Goal: Information Seeking & Learning: Learn about a topic

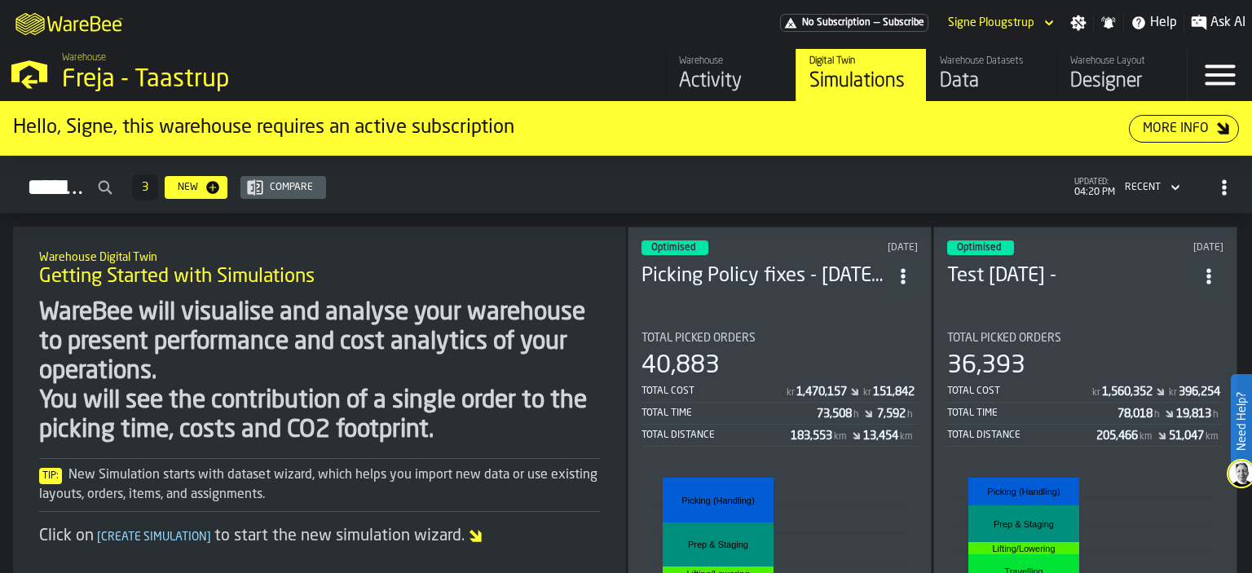
click at [729, 68] on div "Activity" at bounding box center [730, 81] width 103 height 26
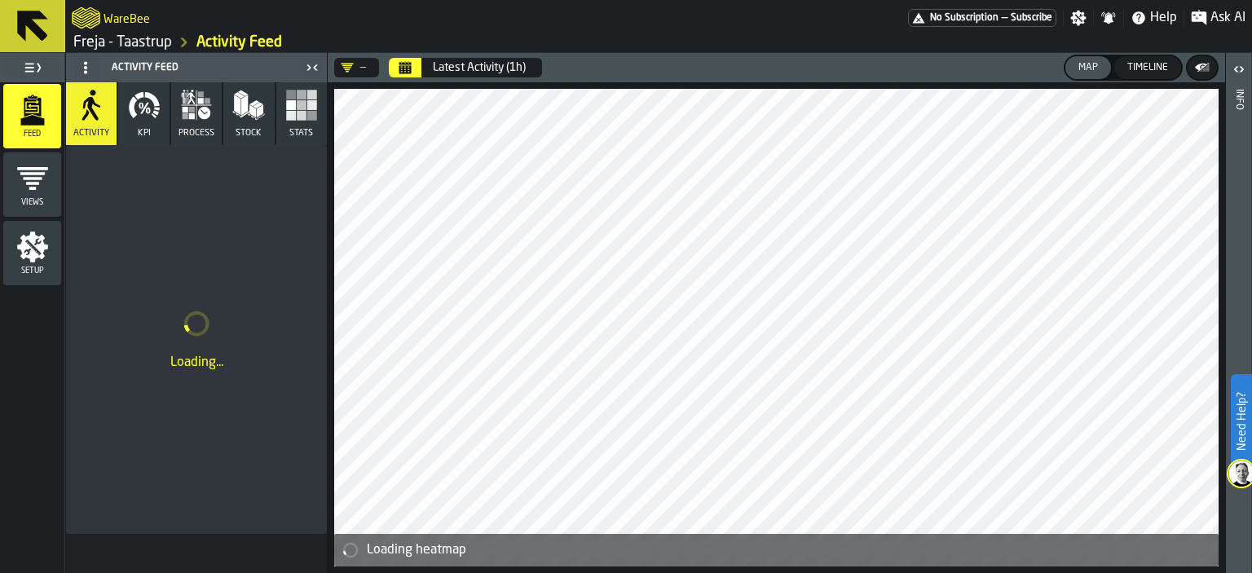
click at [399, 69] on icon "Calendar" at bounding box center [405, 69] width 12 height 8
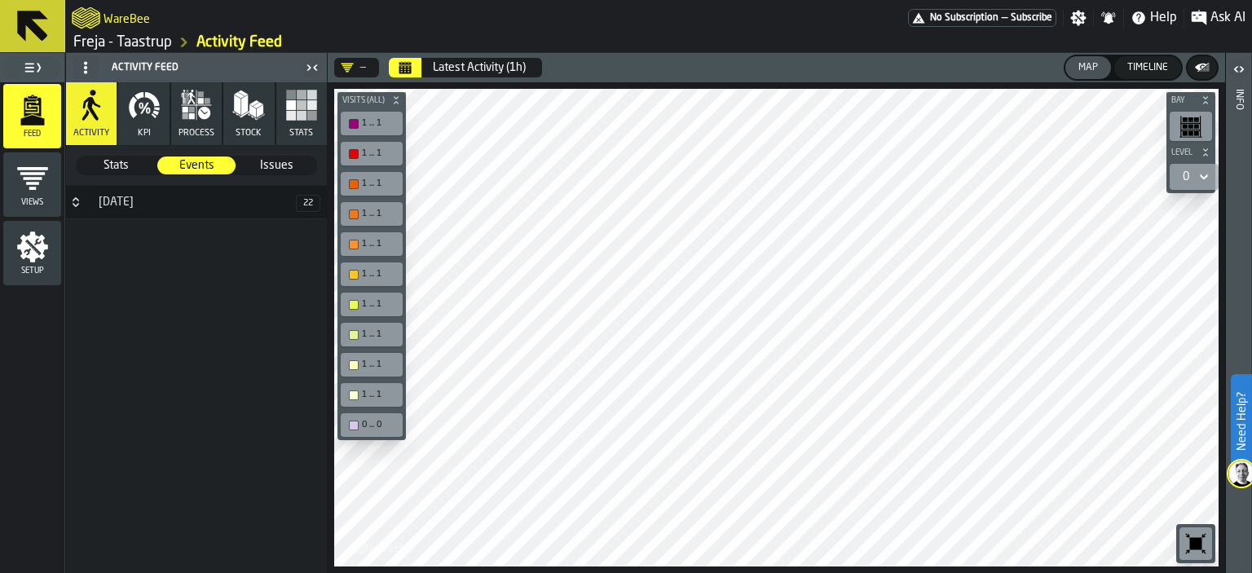
click at [144, 120] on icon "button" at bounding box center [144, 105] width 33 height 33
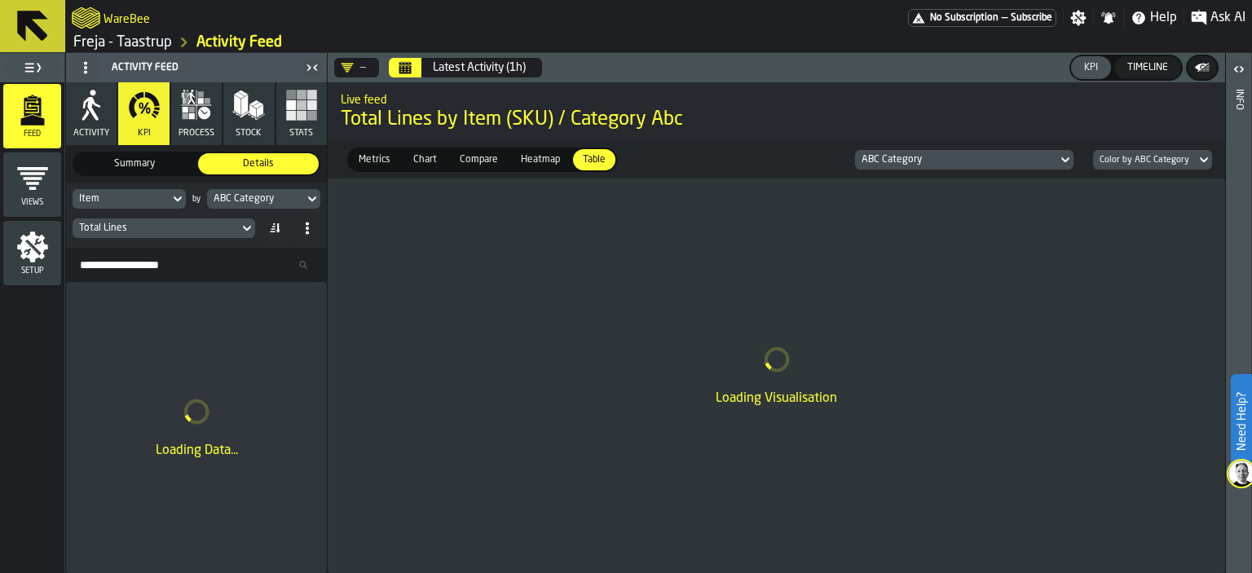
click at [176, 193] on icon at bounding box center [177, 199] width 16 height 20
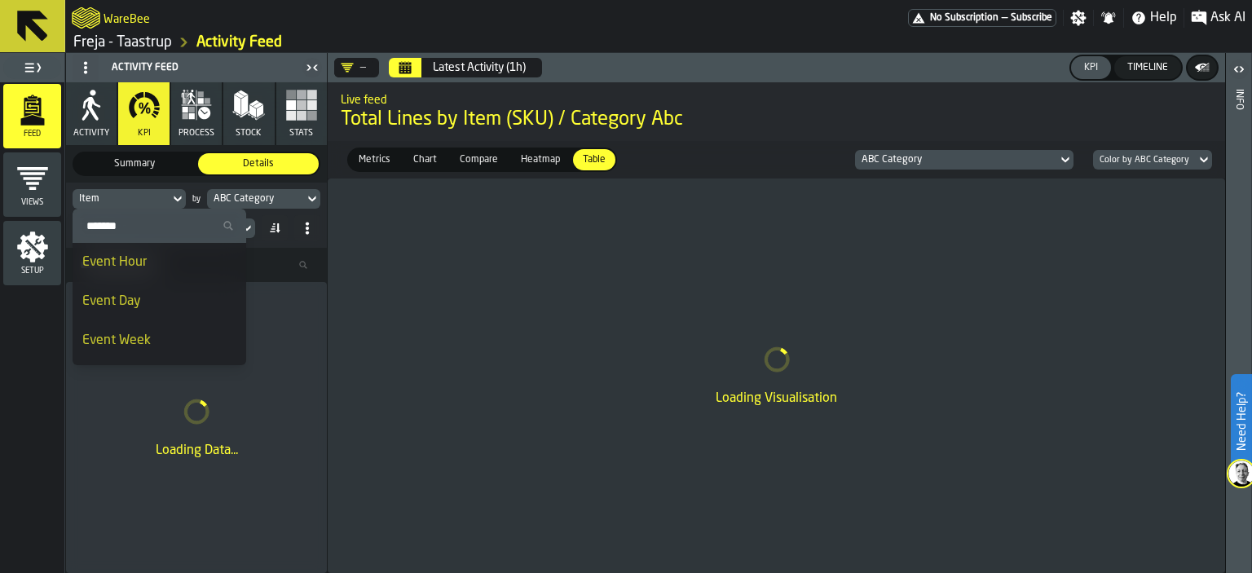
click at [254, 194] on div "ABC Category" at bounding box center [256, 198] width 84 height 11
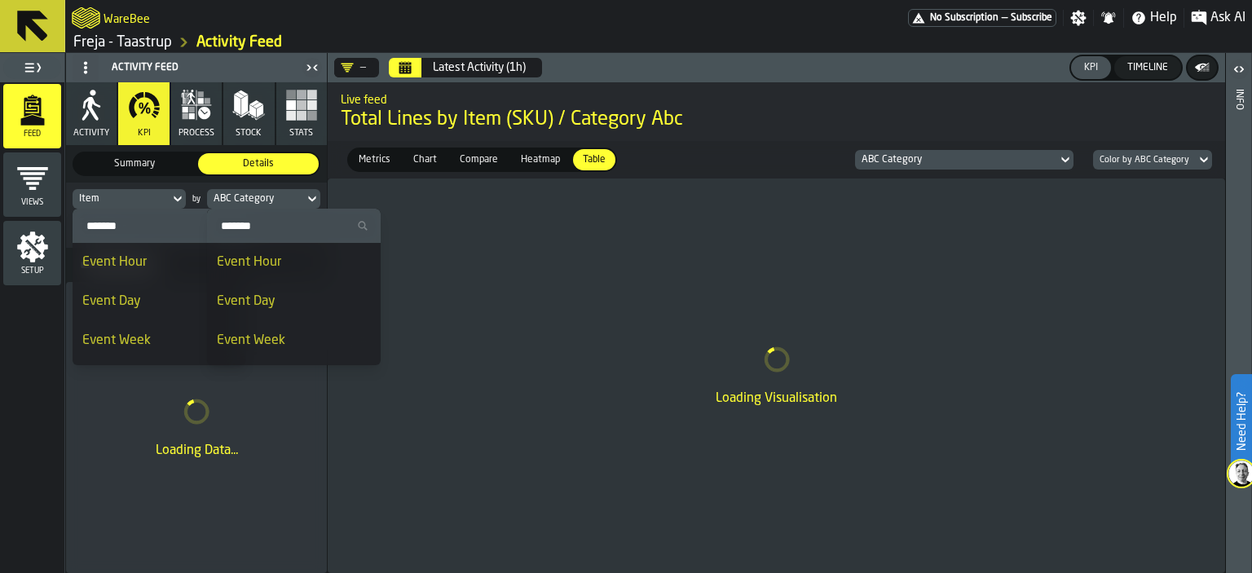
click at [293, 196] on div "ABC Category" at bounding box center [256, 198] width 84 height 11
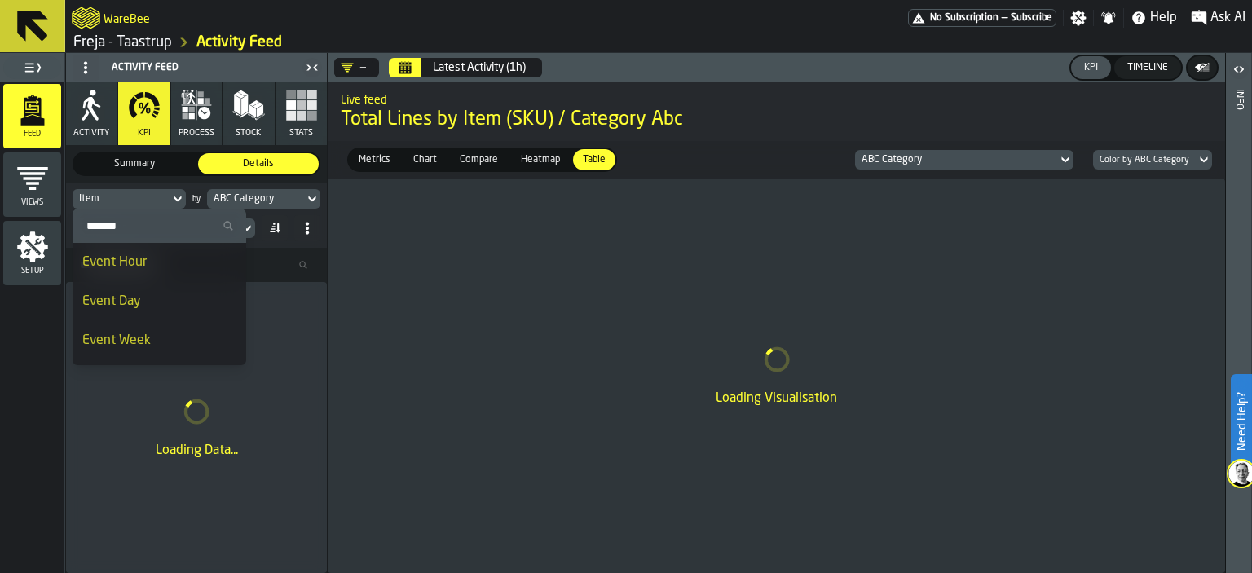
click at [156, 174] on div "Summary" at bounding box center [134, 163] width 121 height 21
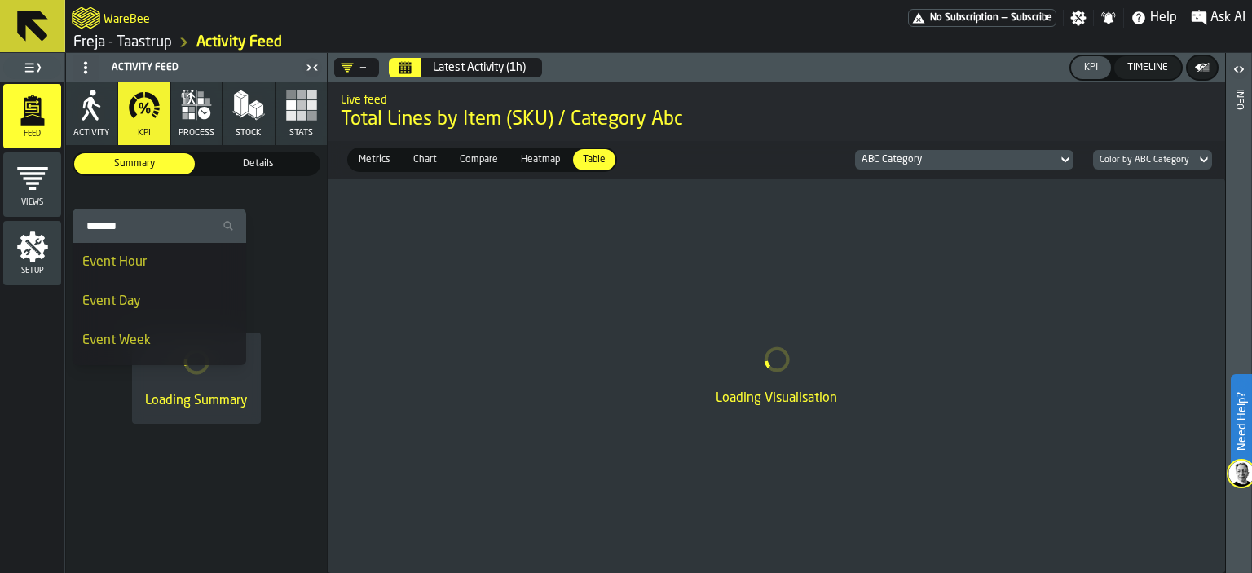
click at [240, 172] on div "Details" at bounding box center [258, 163] width 121 height 21
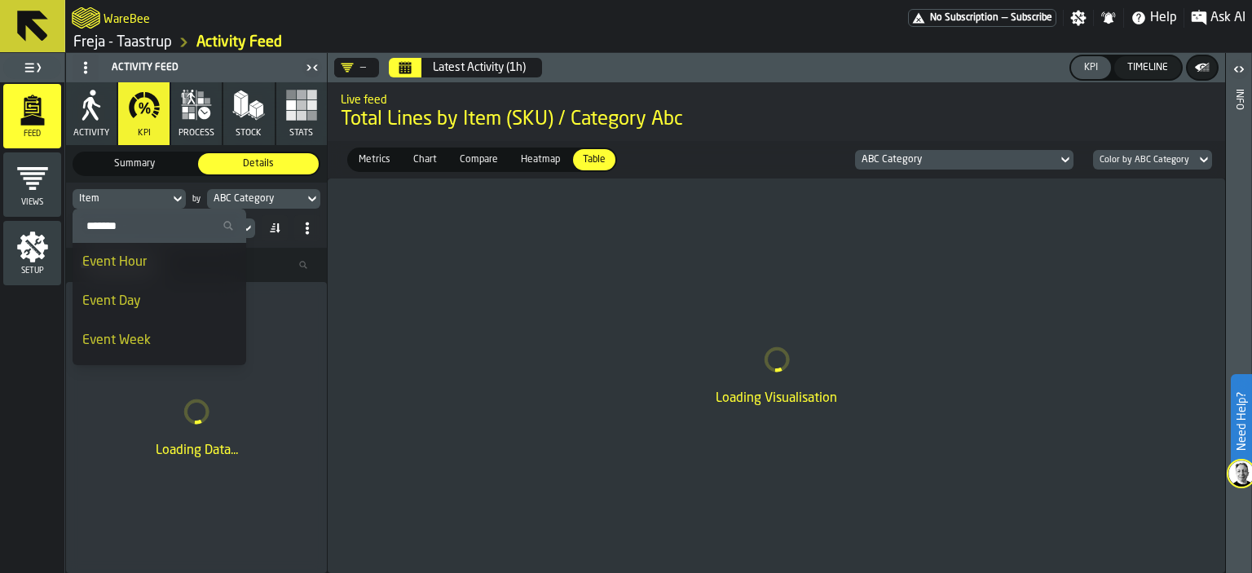
click at [380, 123] on span "Total Lines by Item (SKU) / Category Abc" at bounding box center [776, 120] width 871 height 26
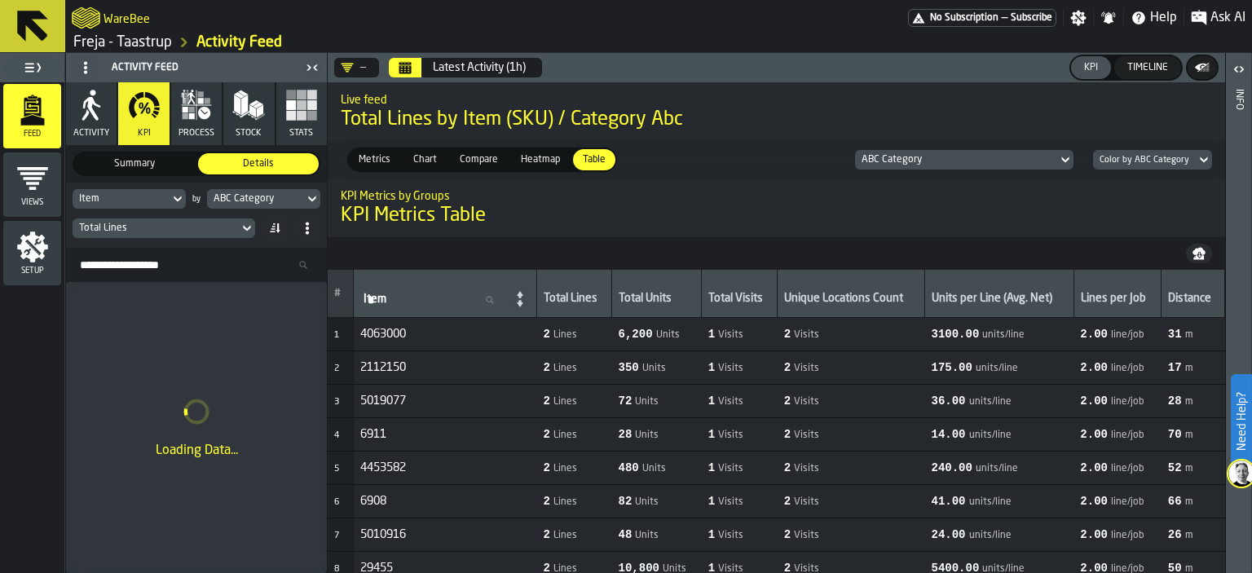
click at [242, 227] on icon at bounding box center [247, 228] width 16 height 20
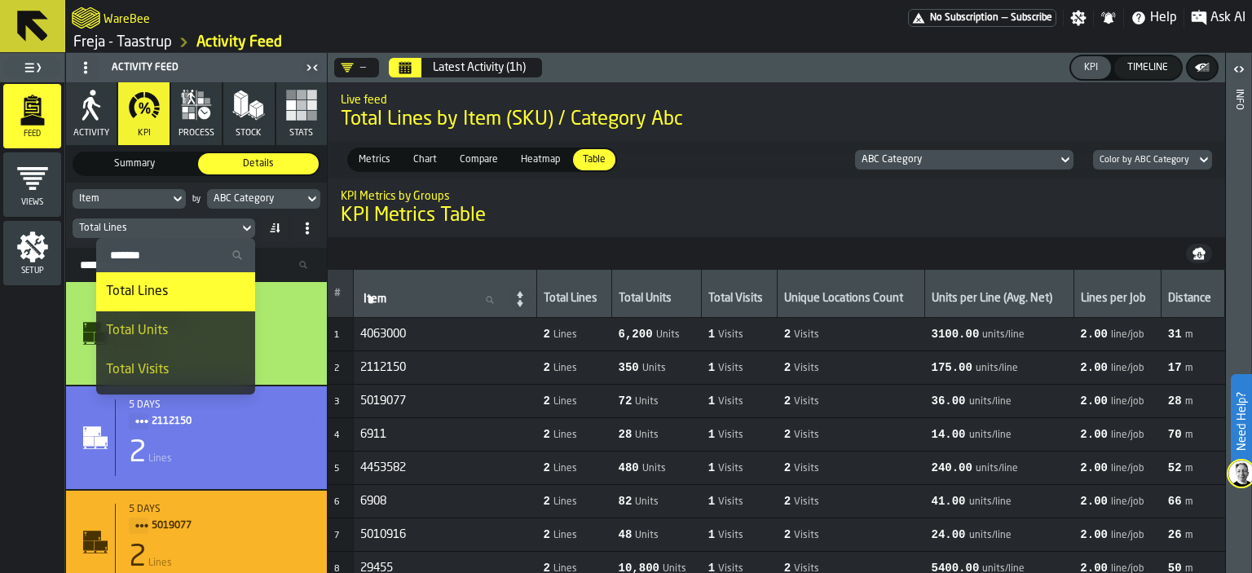
click at [240, 225] on icon at bounding box center [247, 228] width 16 height 20
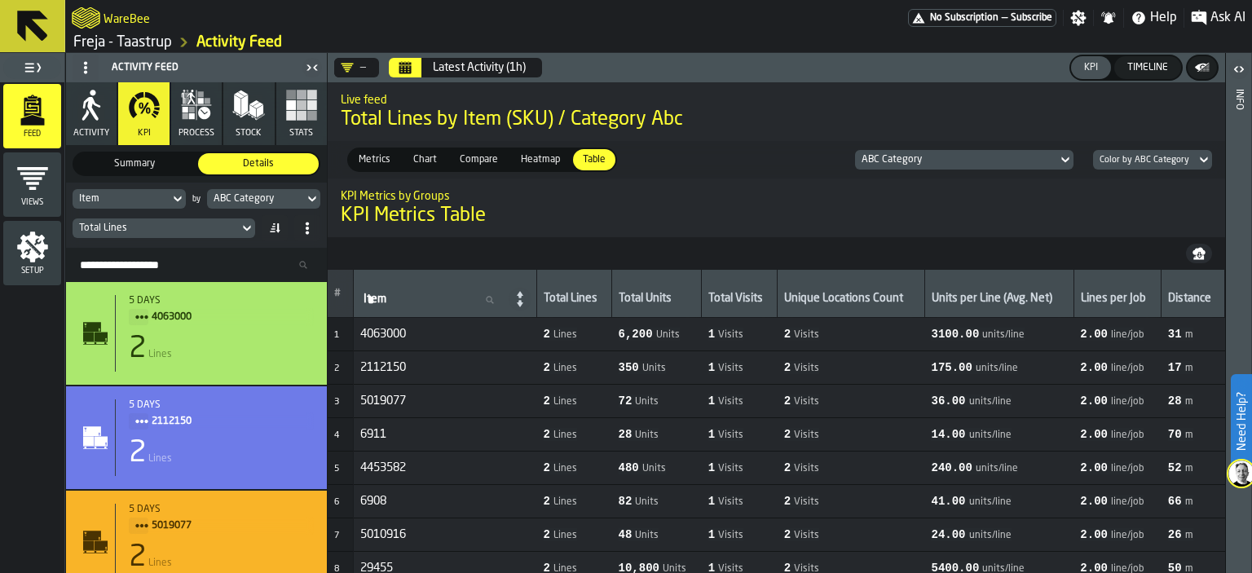
click at [450, 295] on input "Item Item" at bounding box center [433, 299] width 147 height 21
click at [541, 227] on h1 "KPI Metrics Table" at bounding box center [776, 216] width 871 height 26
click at [398, 64] on icon "Calendar" at bounding box center [404, 67] width 13 height 13
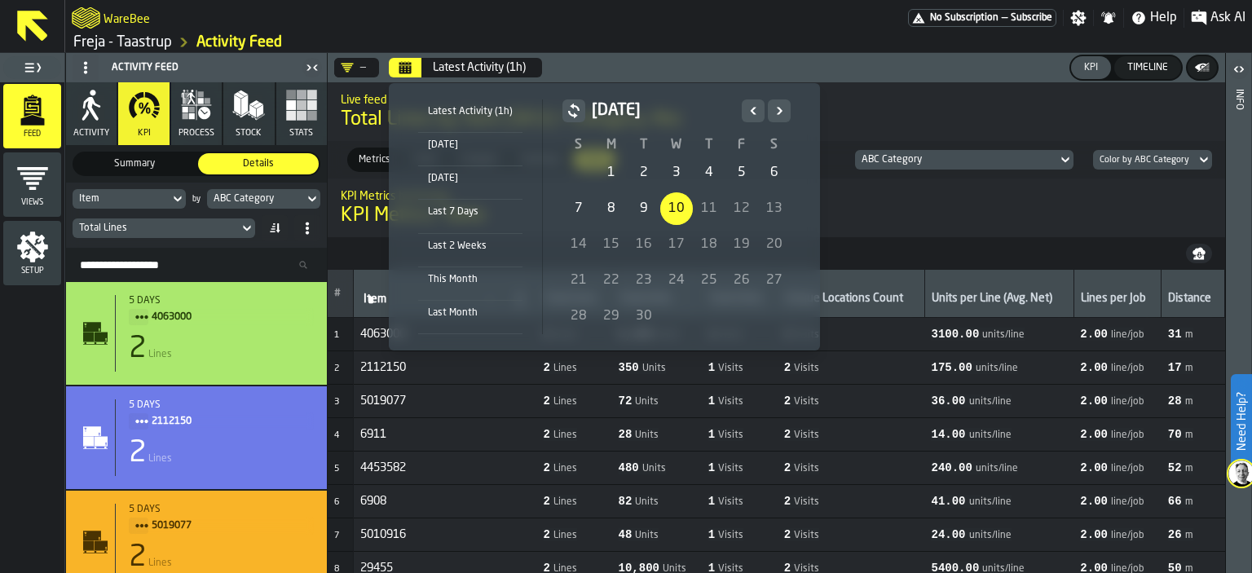
click at [748, 103] on button "Previous" at bounding box center [753, 110] width 23 height 23
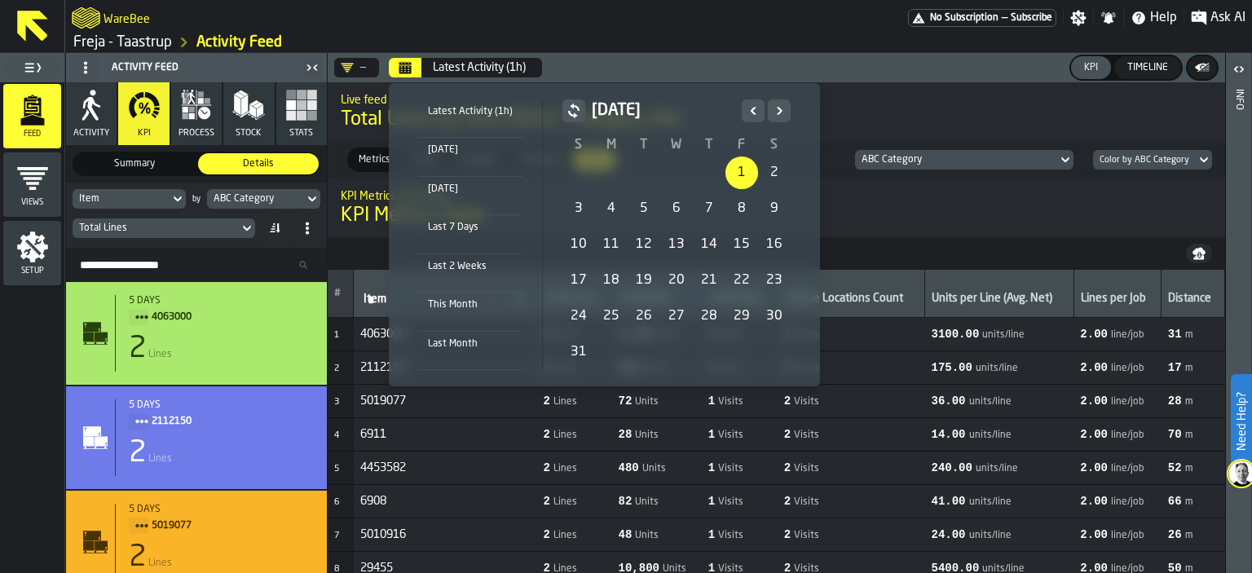
click at [734, 169] on div "1" at bounding box center [741, 172] width 33 height 33
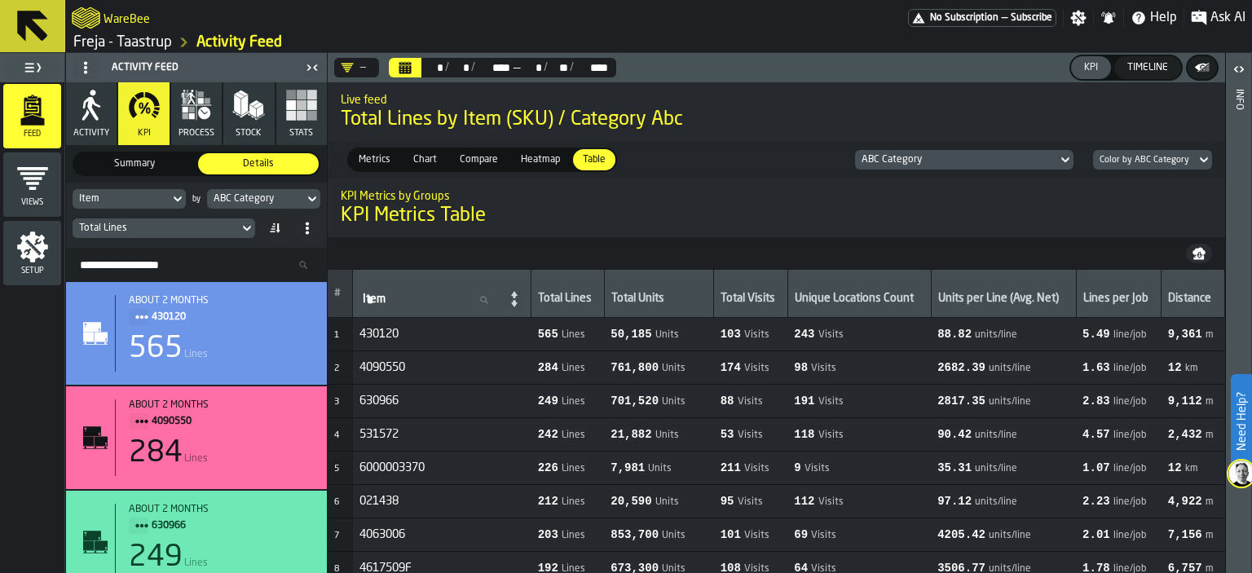
click at [309, 120] on icon "button" at bounding box center [301, 105] width 33 height 33
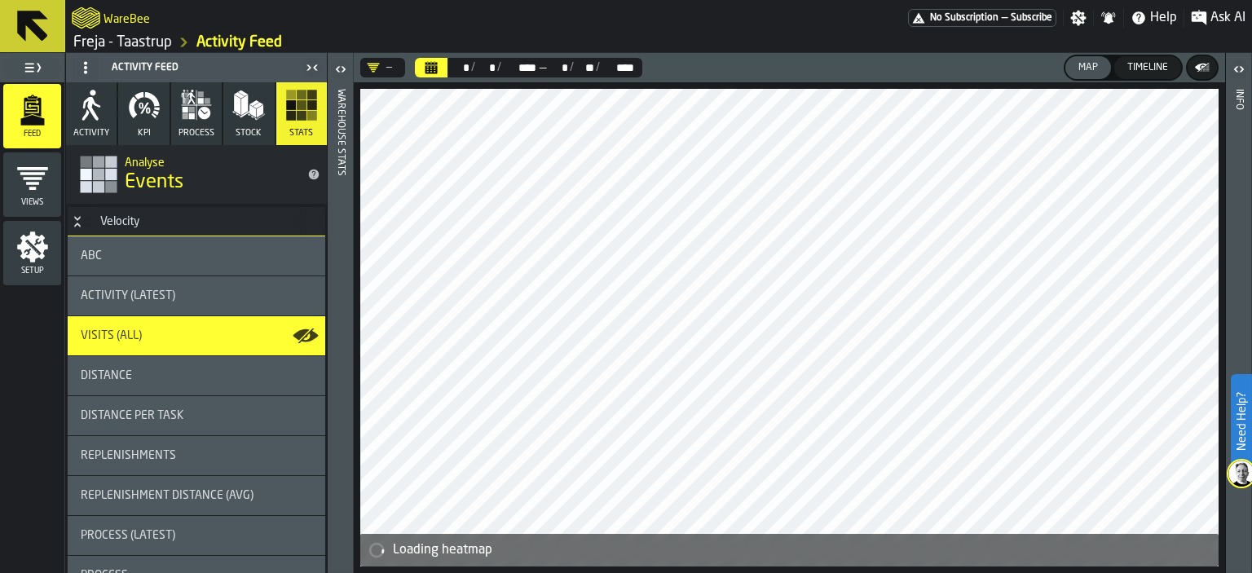
click at [160, 253] on div "ABC" at bounding box center [196, 255] width 231 height 13
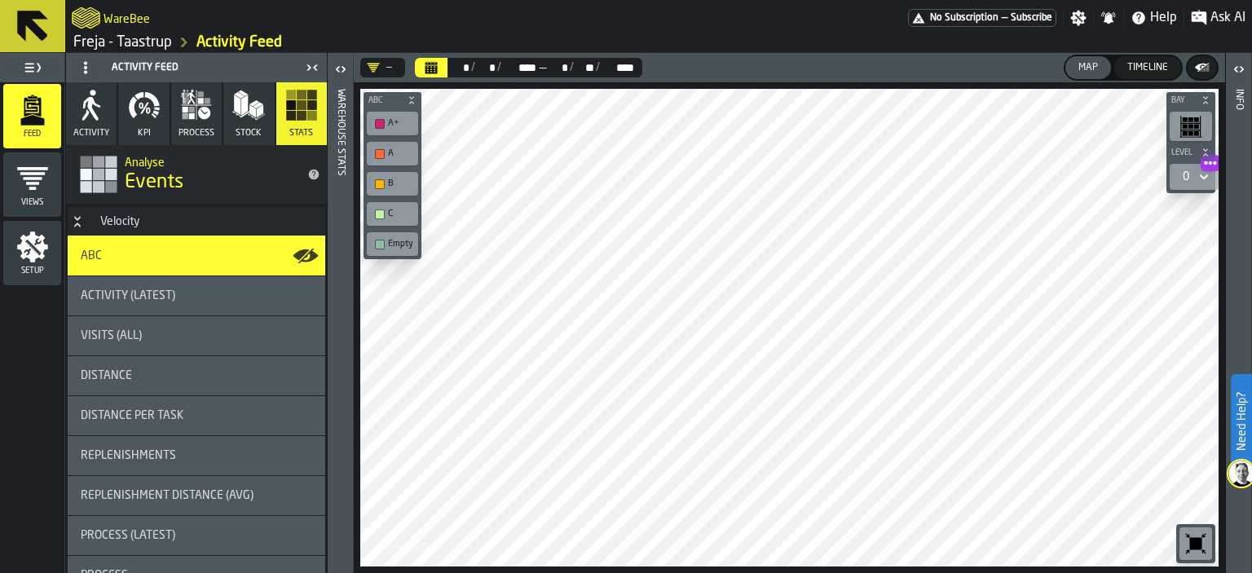
click at [1204, 74] on icon "button-" at bounding box center [1202, 67] width 16 height 16
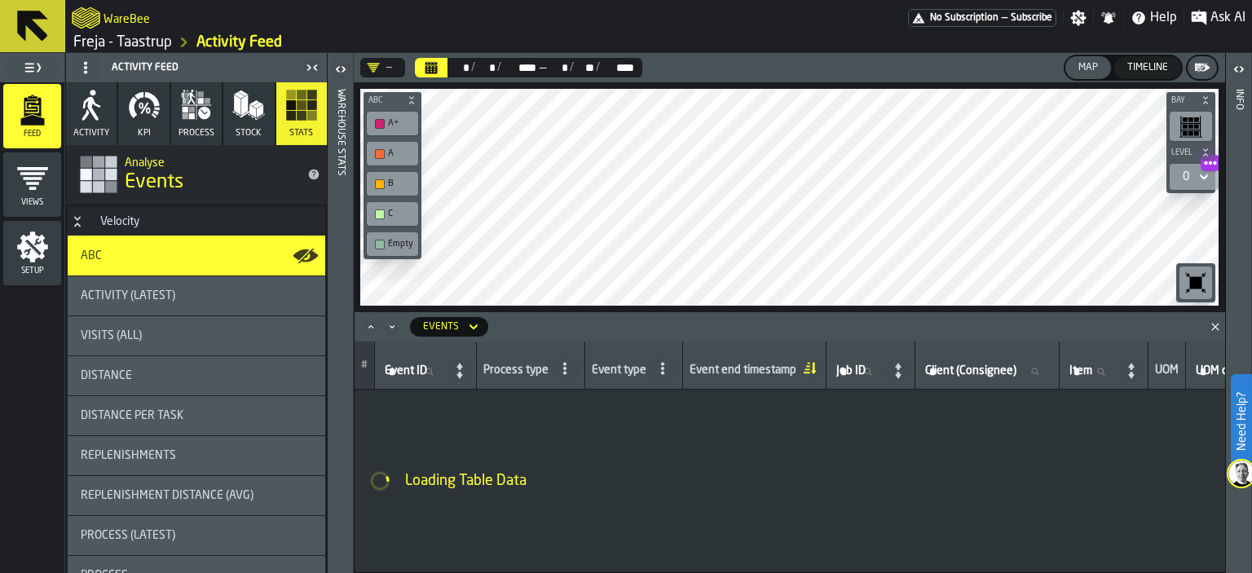
click at [1215, 325] on icon "Close" at bounding box center [1215, 327] width 16 height 16
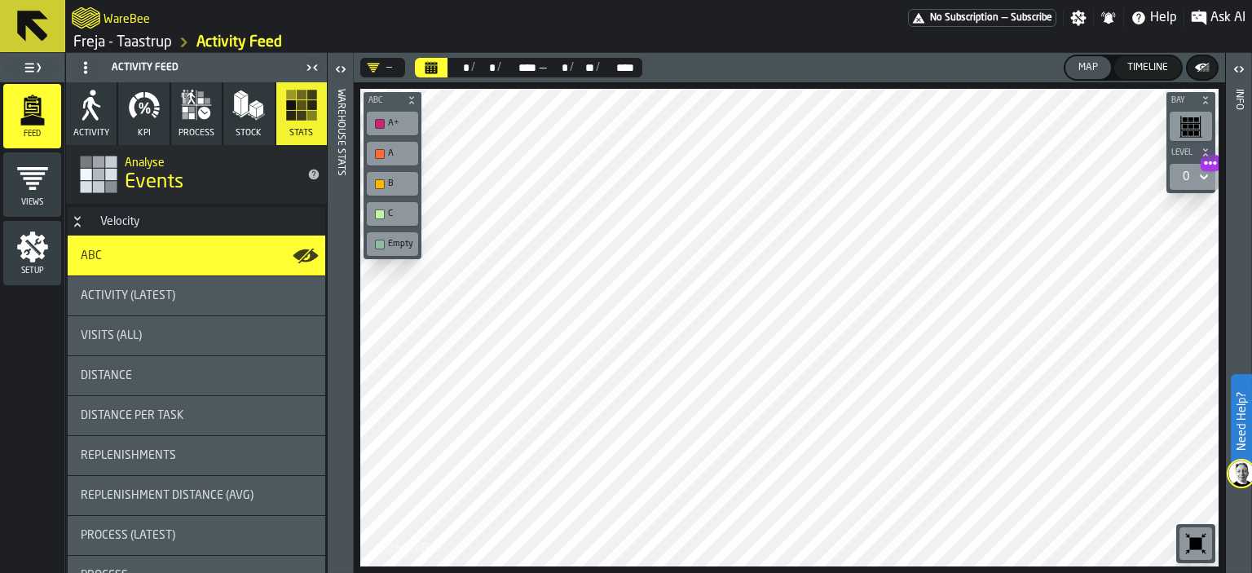
click at [388, 120] on div "A+" at bounding box center [400, 123] width 25 height 11
click at [411, 100] on icon "button-" at bounding box center [412, 100] width 10 height 10
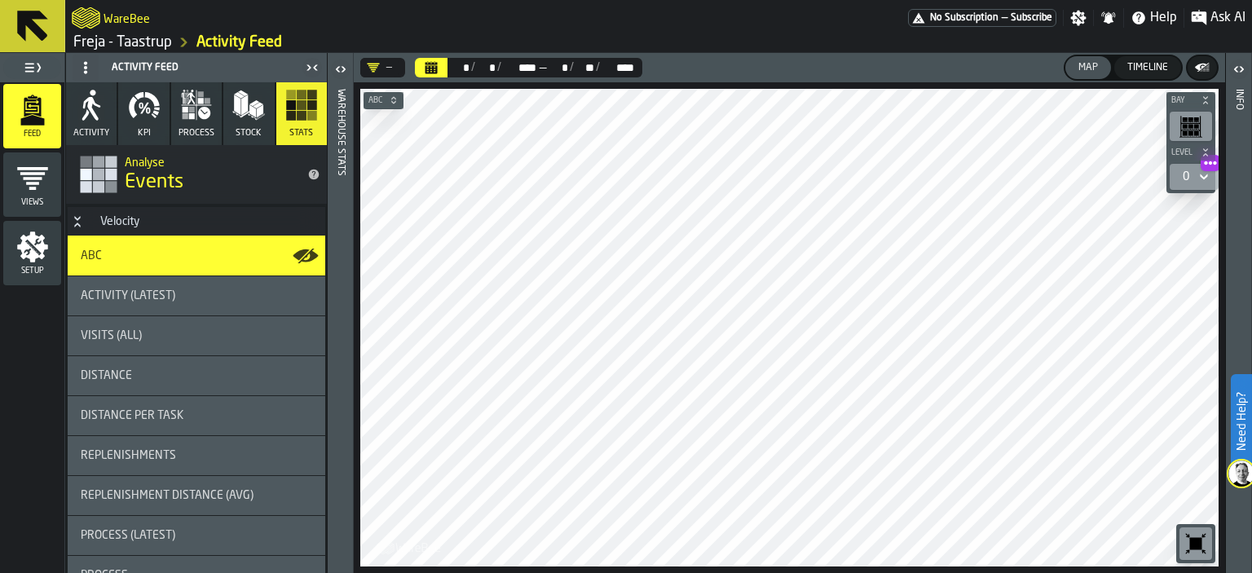
click at [390, 100] on icon "button-" at bounding box center [394, 100] width 10 height 10
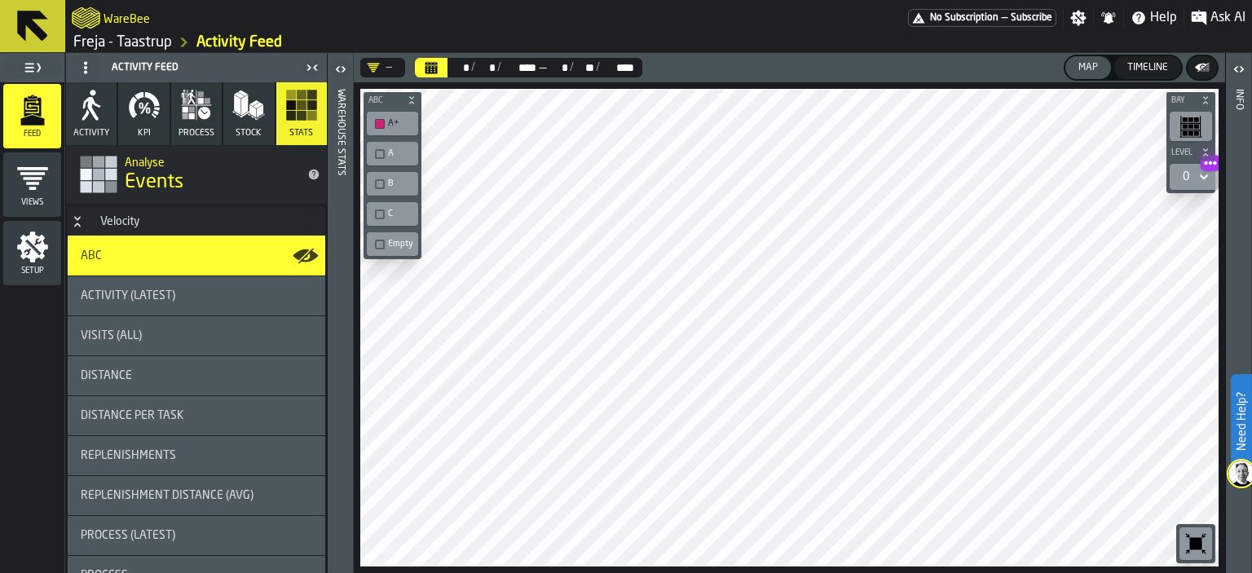
click at [390, 69] on div "—" at bounding box center [379, 67] width 25 height 13
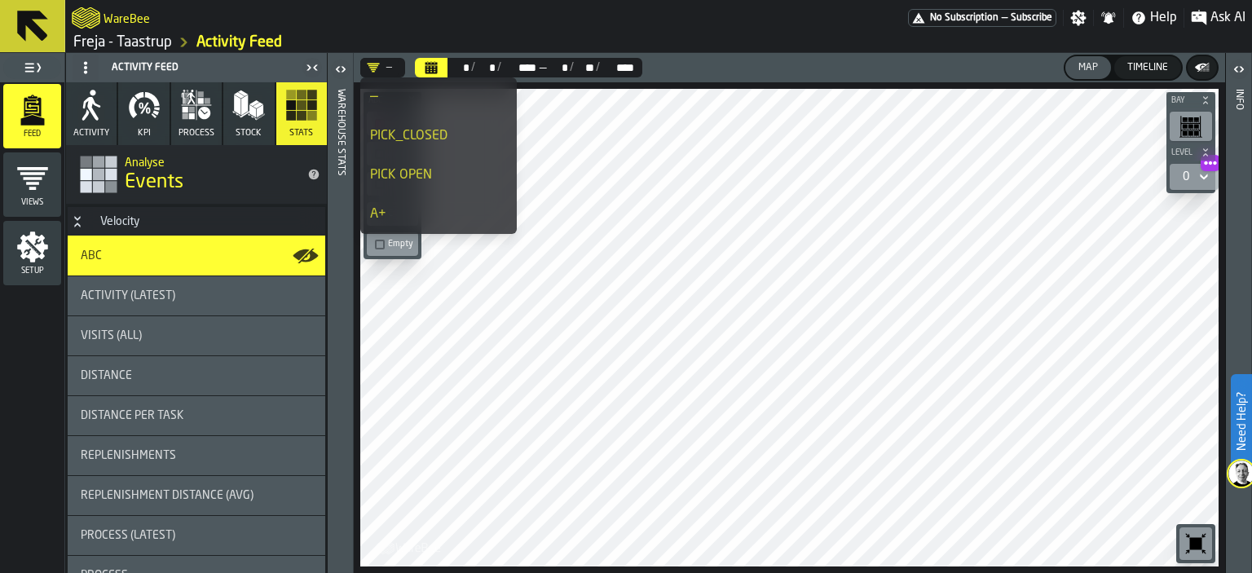
click at [412, 141] on div "PICK_CLOSED" at bounding box center [438, 136] width 137 height 20
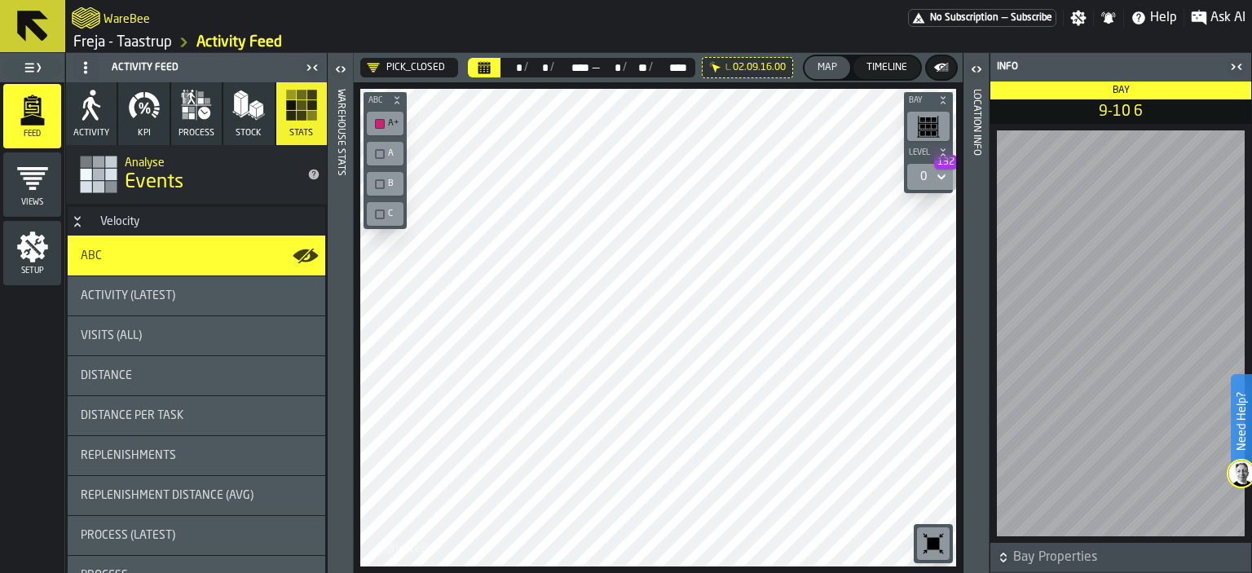
click at [940, 176] on icon at bounding box center [940, 177] width 7 height 6
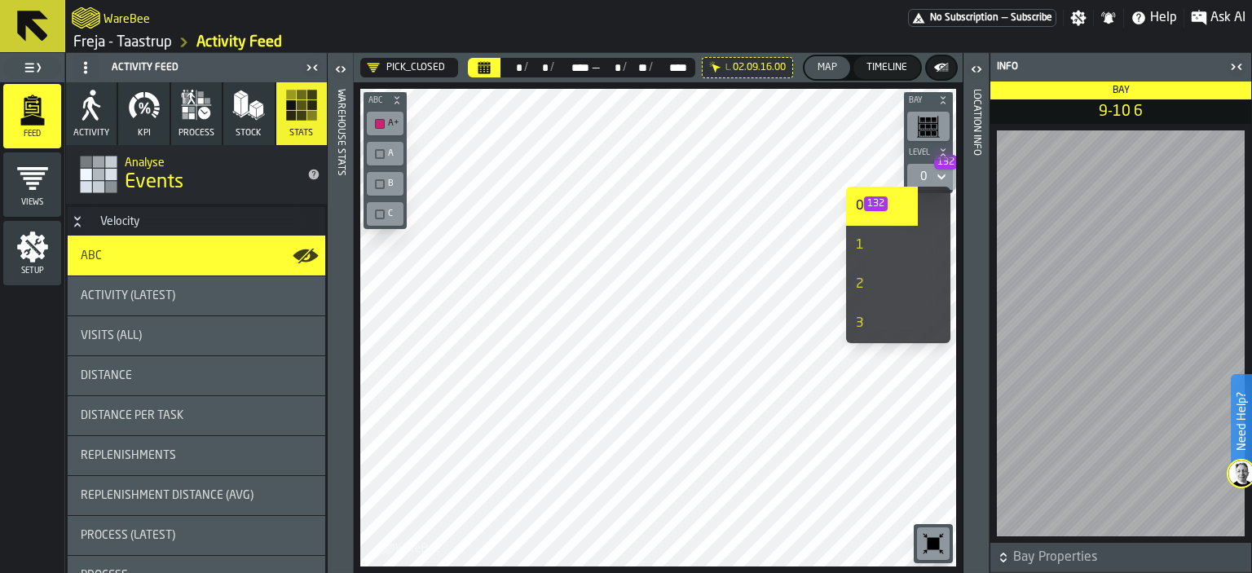
click at [936, 174] on icon at bounding box center [941, 177] width 16 height 20
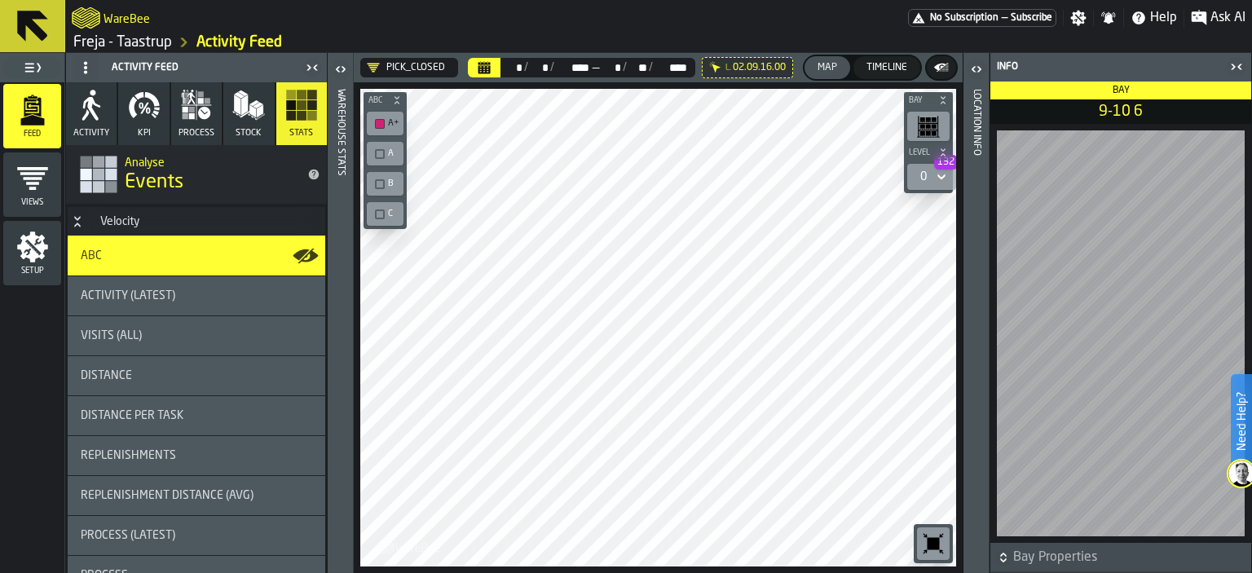
click at [0, 0] on icon at bounding box center [0, 0] width 0 height 0
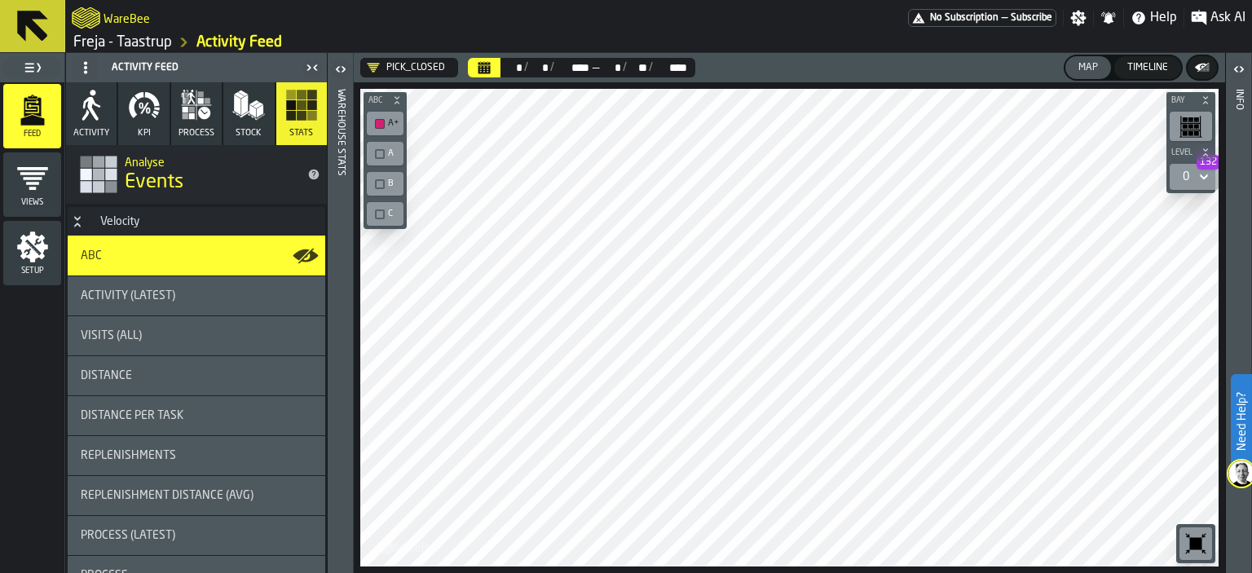
click at [474, 70] on button "Calendar" at bounding box center [484, 68] width 33 height 20
click at [376, 150] on div "button-toolbar-undefined" at bounding box center [380, 154] width 10 height 10
click at [376, 179] on div "button-toolbar-undefined" at bounding box center [380, 184] width 10 height 10
click at [376, 218] on div "C" at bounding box center [385, 213] width 30 height 17
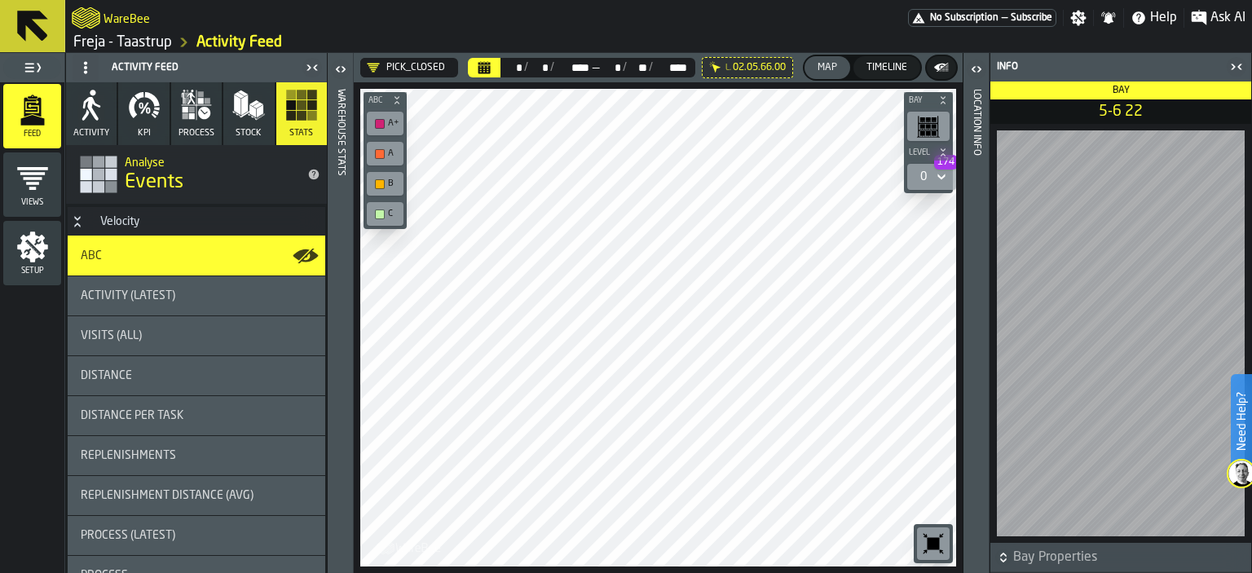
click at [1238, 63] on icon "button-toggle-Close me" at bounding box center [1236, 67] width 20 height 20
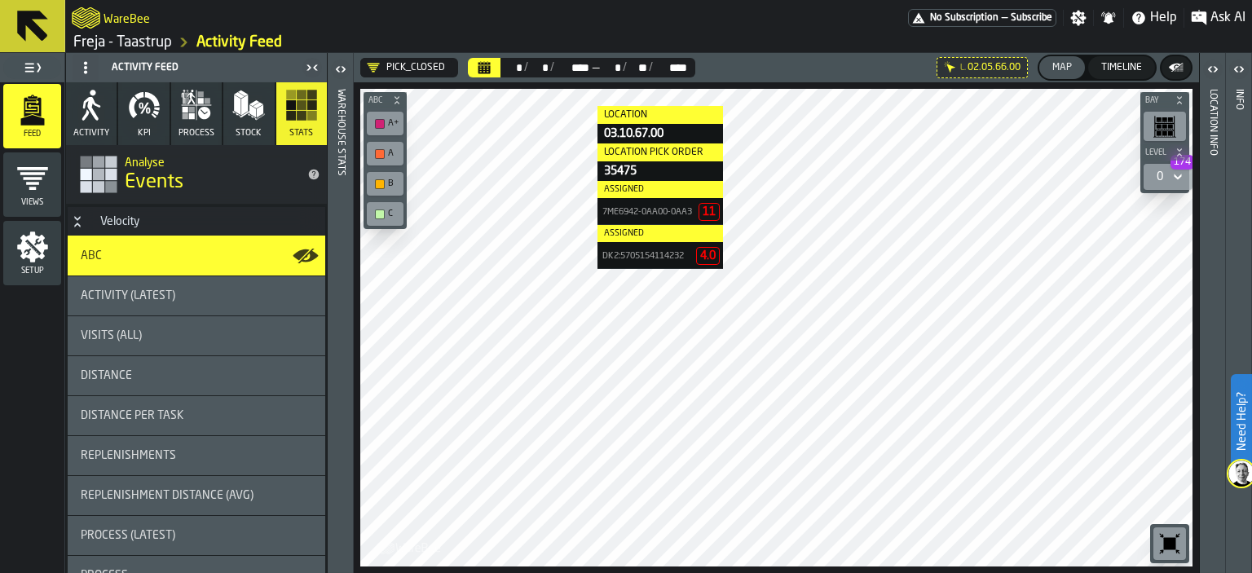
click at [483, 68] on icon "Calendar" at bounding box center [484, 69] width 12 height 8
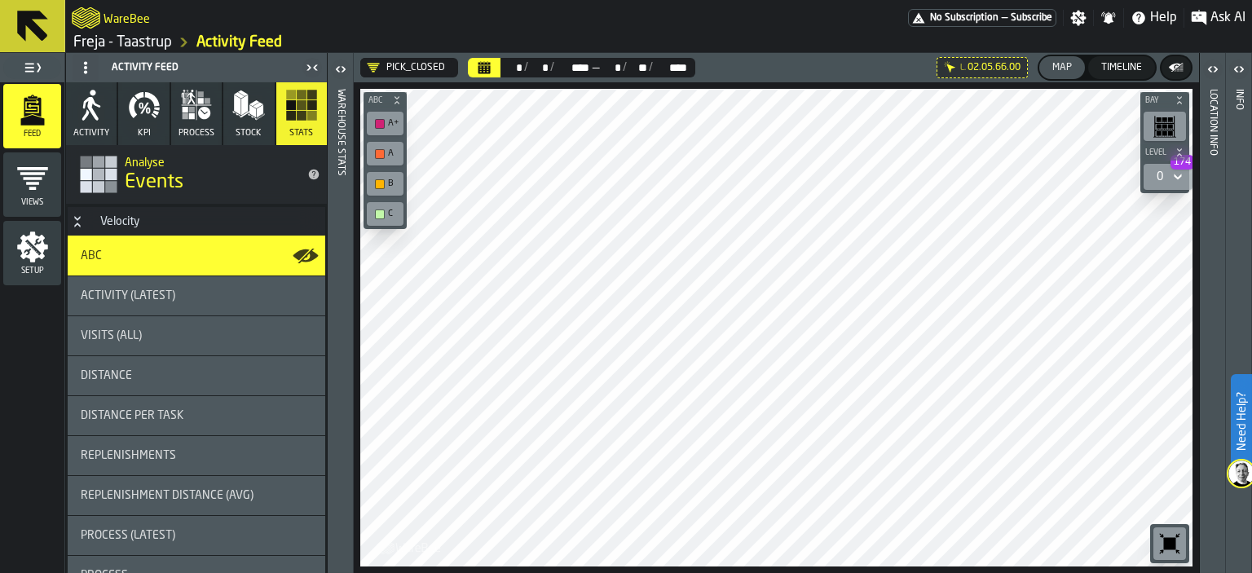
click at [1178, 70] on icon "button-" at bounding box center [1176, 67] width 16 height 16
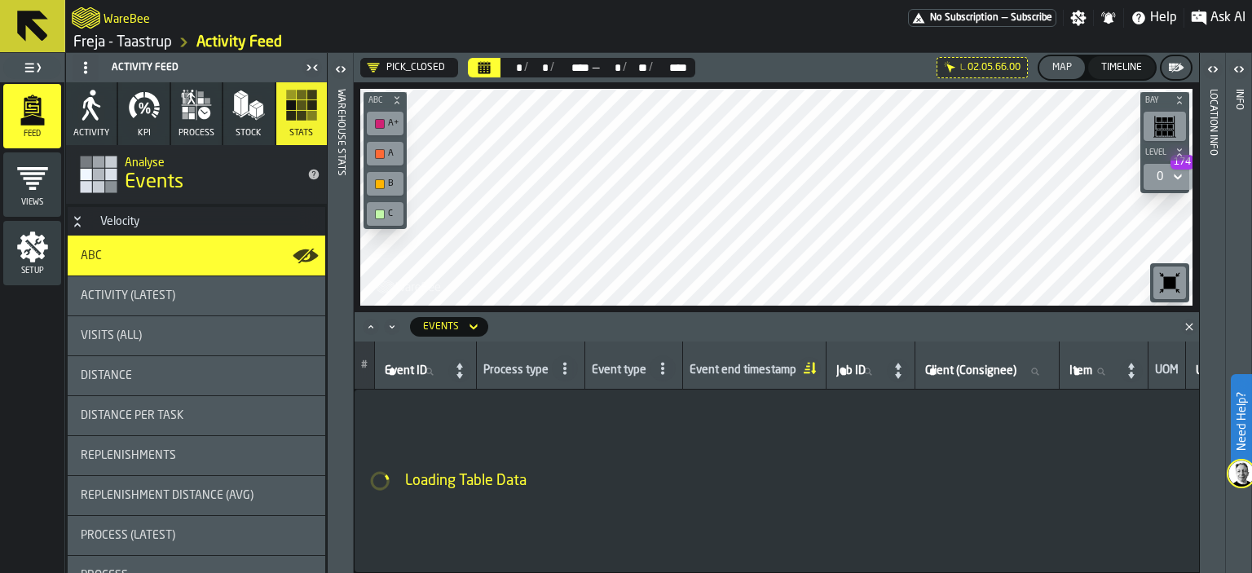
click at [1171, 63] on icon "button-" at bounding box center [1176, 67] width 16 height 16
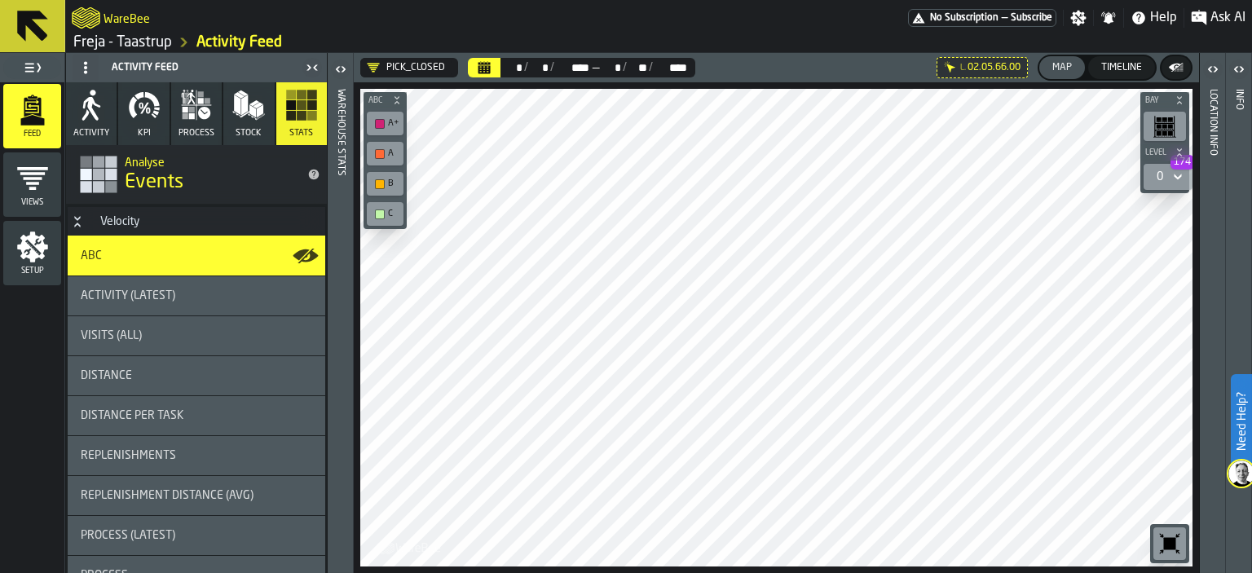
drag, startPoint x: 142, startPoint y: 220, endPoint x: 68, endPoint y: 211, distance: 73.9
click at [68, 211] on h3 "Velocity" at bounding box center [197, 221] width 258 height 29
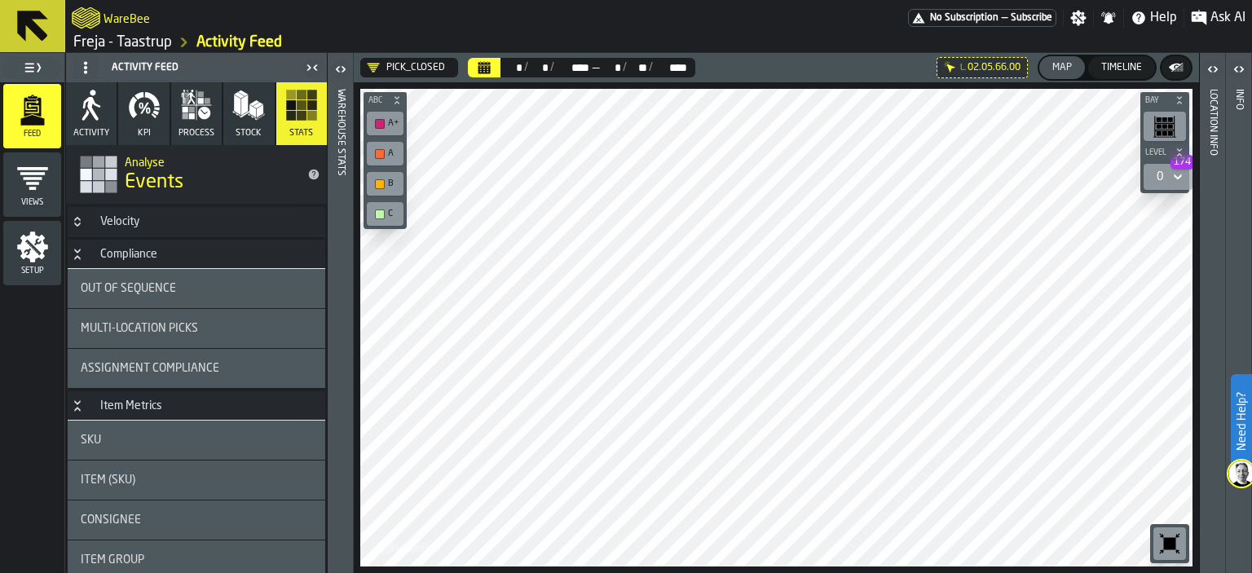
click at [125, 218] on div "Velocity" at bounding box center [119, 221] width 59 height 13
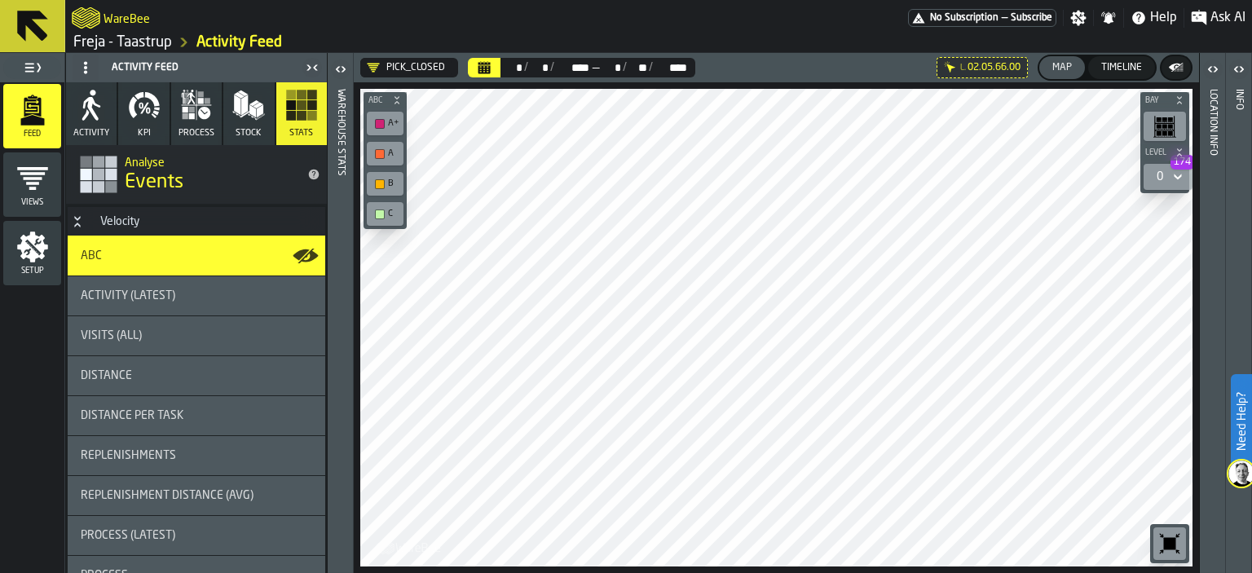
drag, startPoint x: 152, startPoint y: 224, endPoint x: 81, endPoint y: 209, distance: 72.4
click at [81, 209] on h3 "Velocity" at bounding box center [197, 221] width 258 height 29
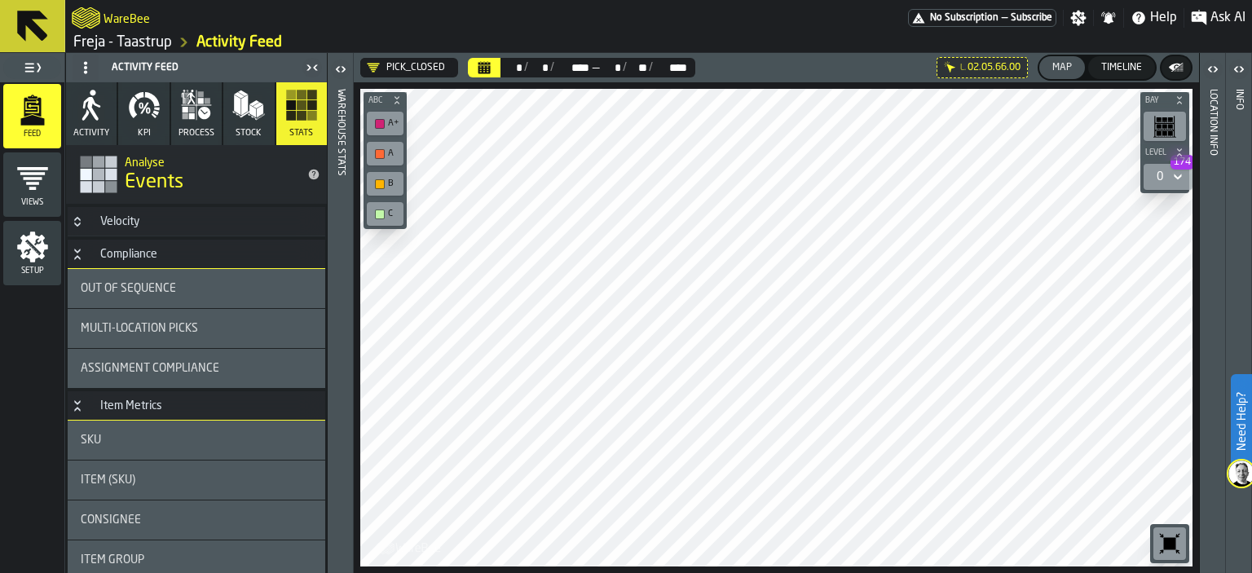
drag, startPoint x: 177, startPoint y: 221, endPoint x: 205, endPoint y: 206, distance: 32.1
click at [176, 221] on h3 "Velocity" at bounding box center [197, 221] width 258 height 29
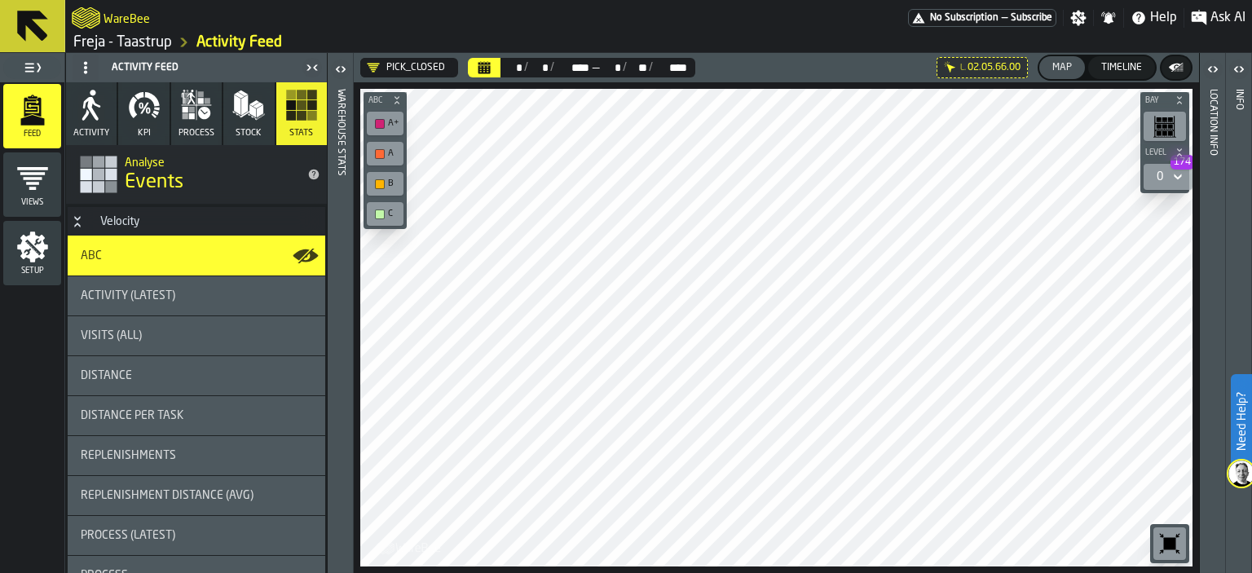
click at [81, 218] on icon "Button-Velocity-open" at bounding box center [77, 221] width 13 height 13
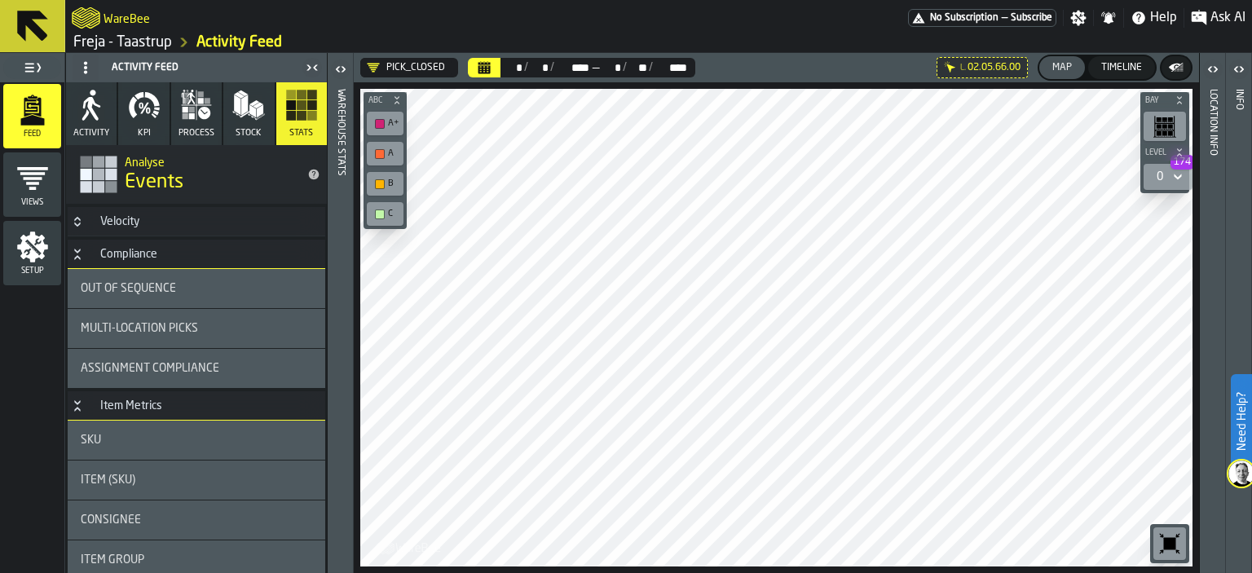
click at [125, 249] on div "Compliance" at bounding box center [128, 254] width 77 height 13
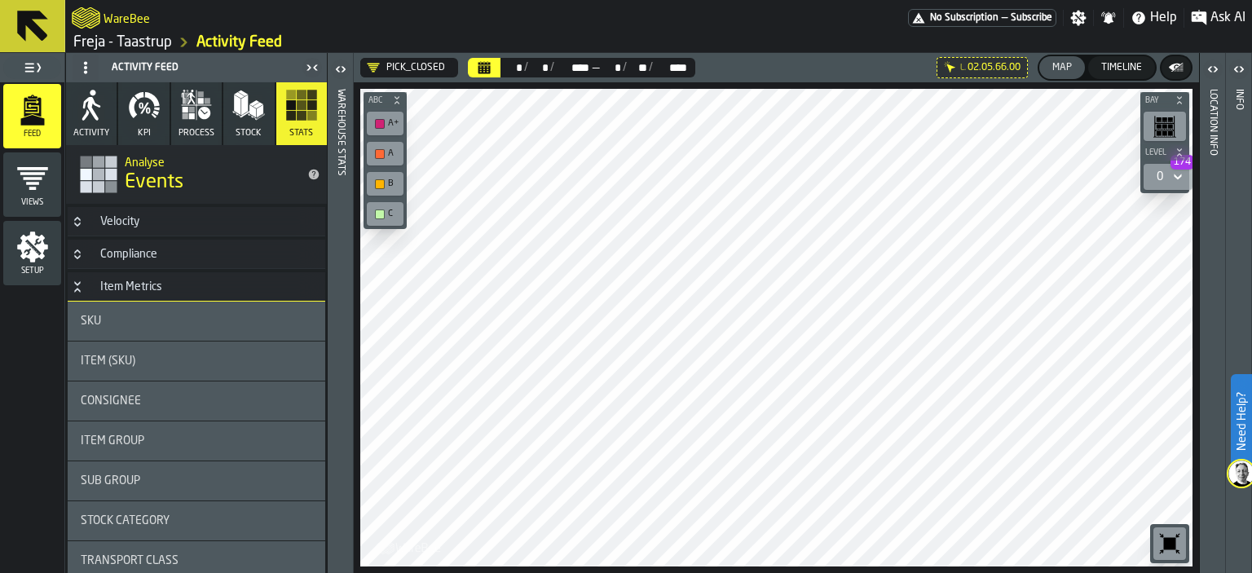
click at [90, 283] on div "Item Metrics" at bounding box center [130, 286] width 81 height 13
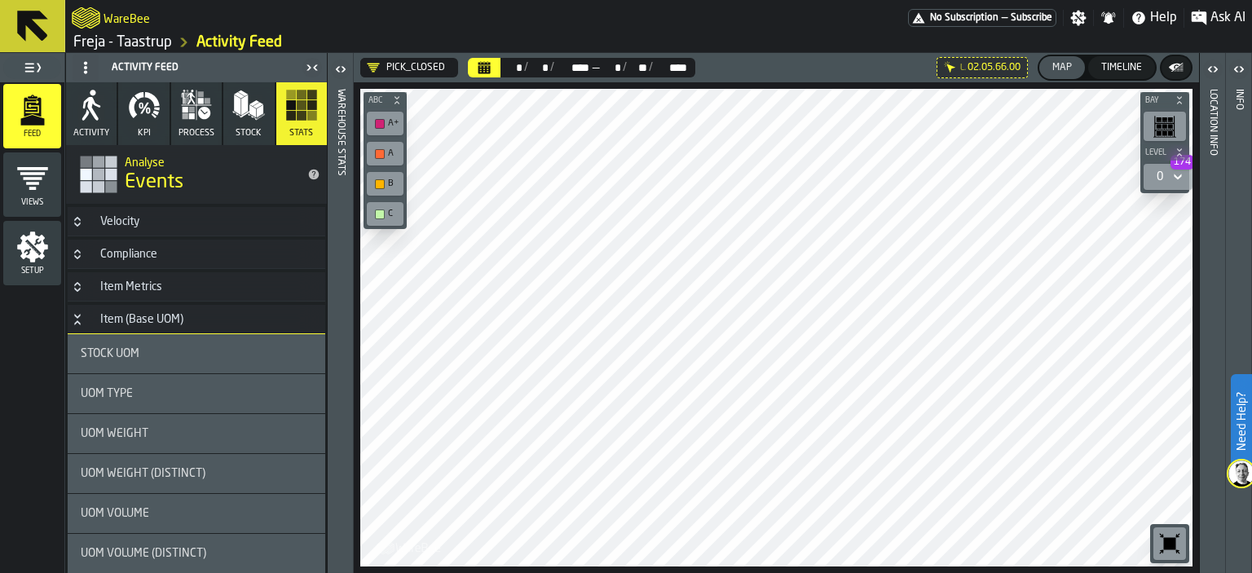
click at [93, 306] on h3 "Item (Base UOM)" at bounding box center [197, 319] width 258 height 29
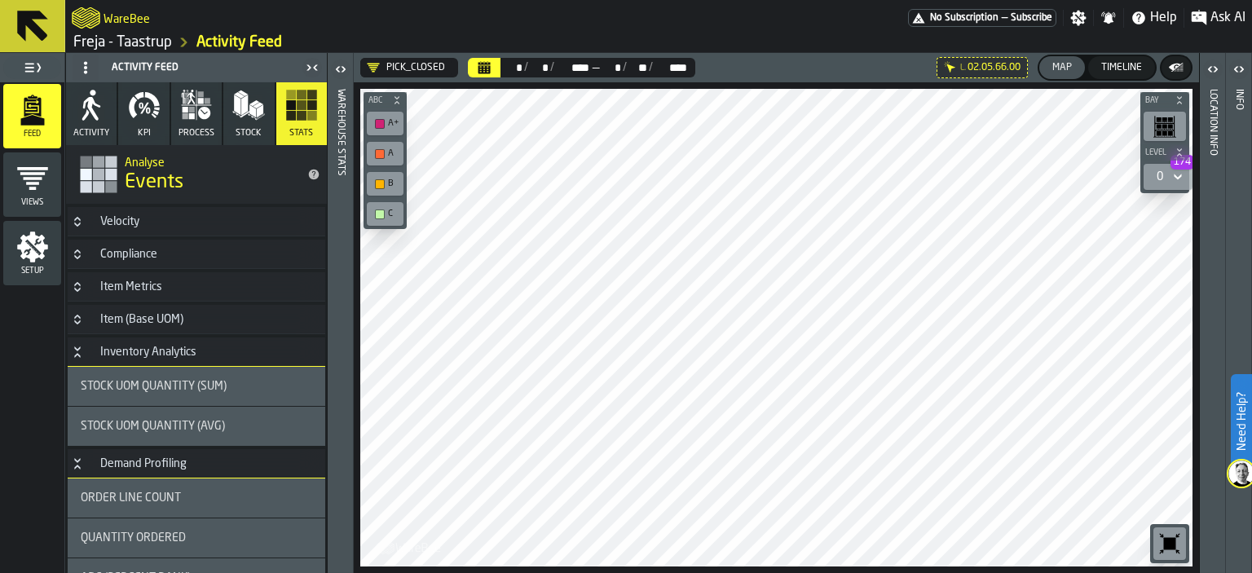
click at [95, 351] on div "Inventory Analytics" at bounding box center [148, 352] width 116 height 13
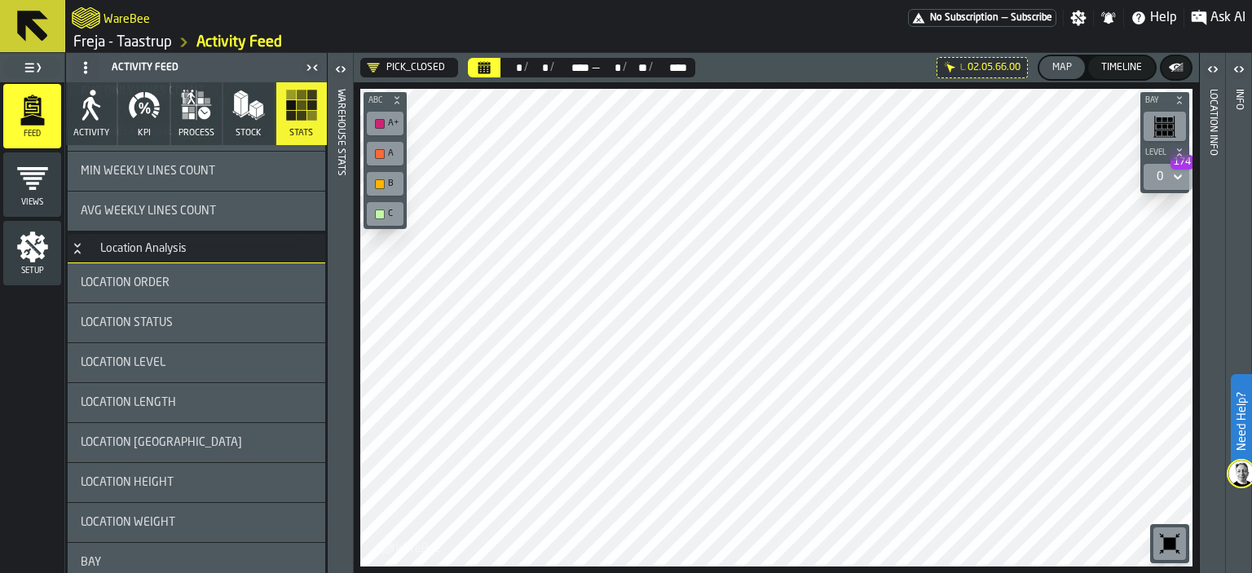
scroll to position [566, 0]
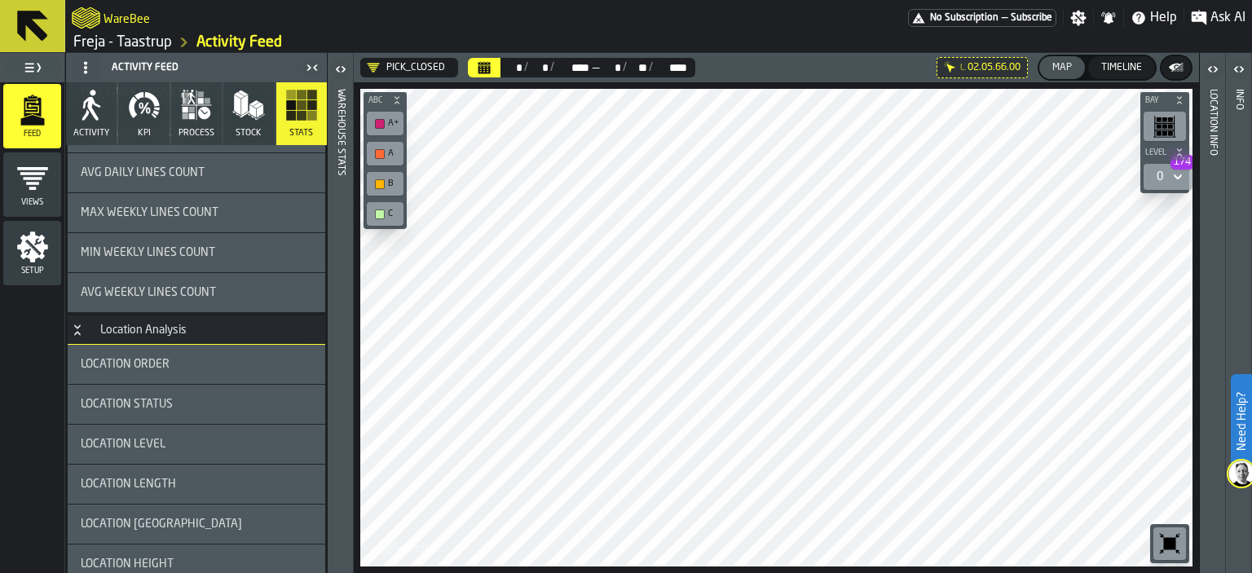
click at [154, 337] on h3 "Location Analysis" at bounding box center [197, 329] width 258 height 29
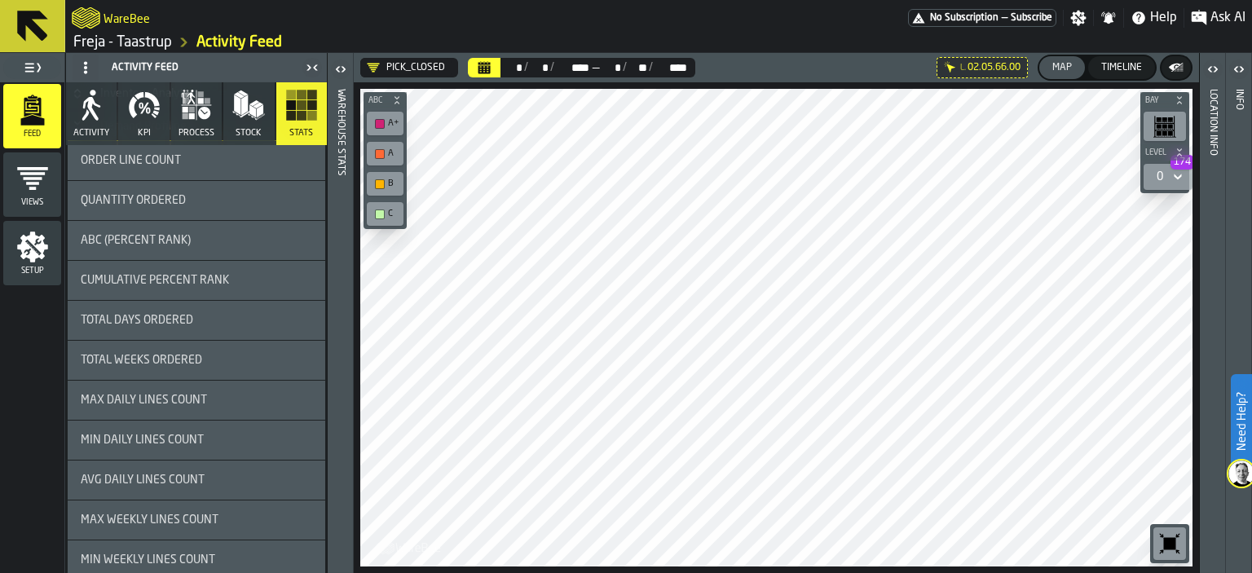
scroll to position [14, 0]
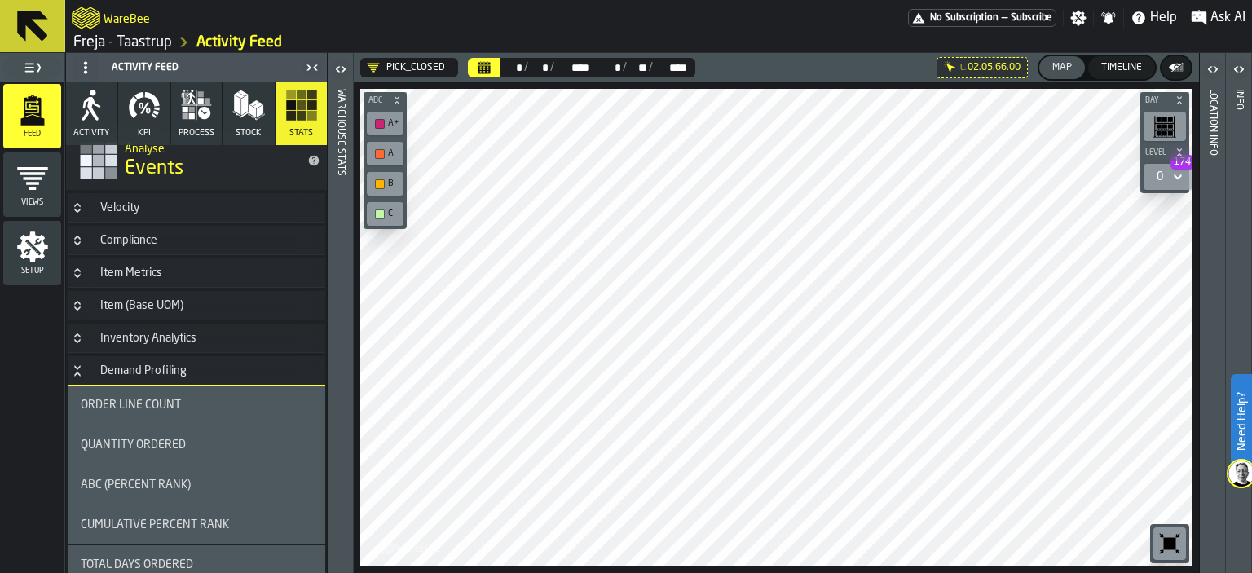
click at [176, 485] on span "ABC (Percent Rank)" at bounding box center [136, 484] width 110 height 13
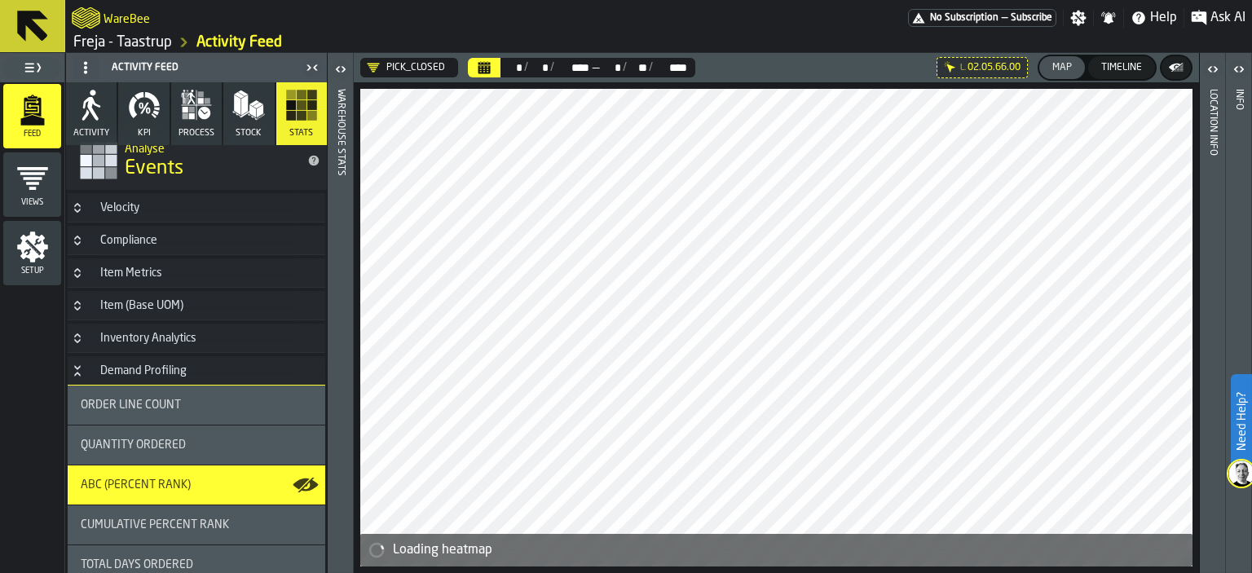
click at [0, 0] on icon at bounding box center [0, 0] width 0 height 0
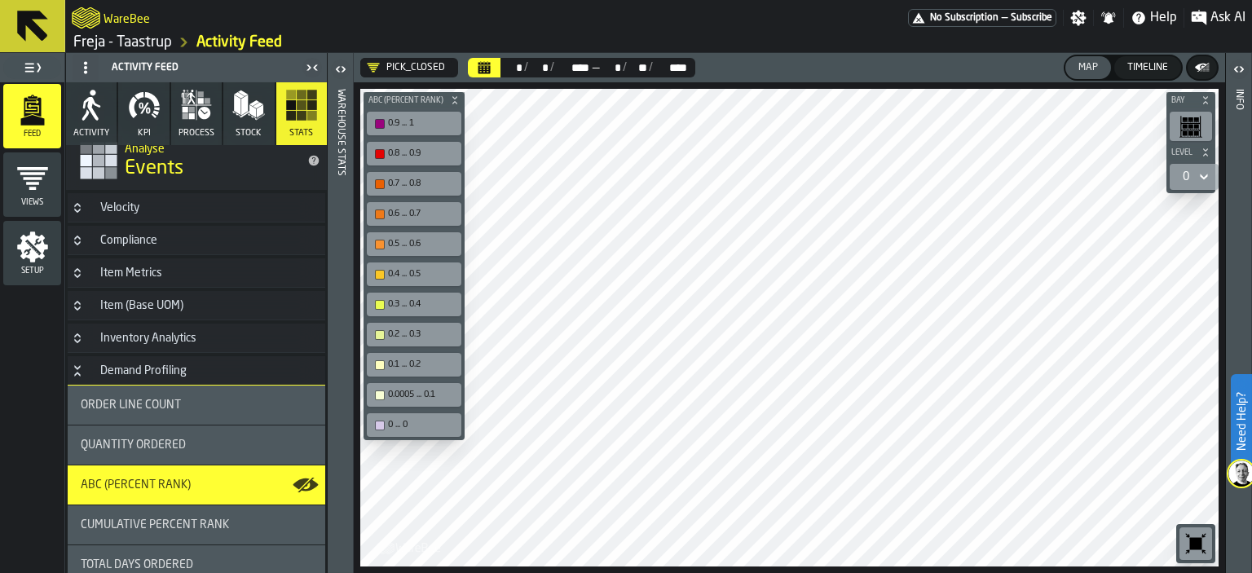
click at [433, 122] on div "0.9 ... 1" at bounding box center [422, 123] width 68 height 11
click at [431, 122] on div "0.9 ... 1" at bounding box center [422, 123] width 68 height 11
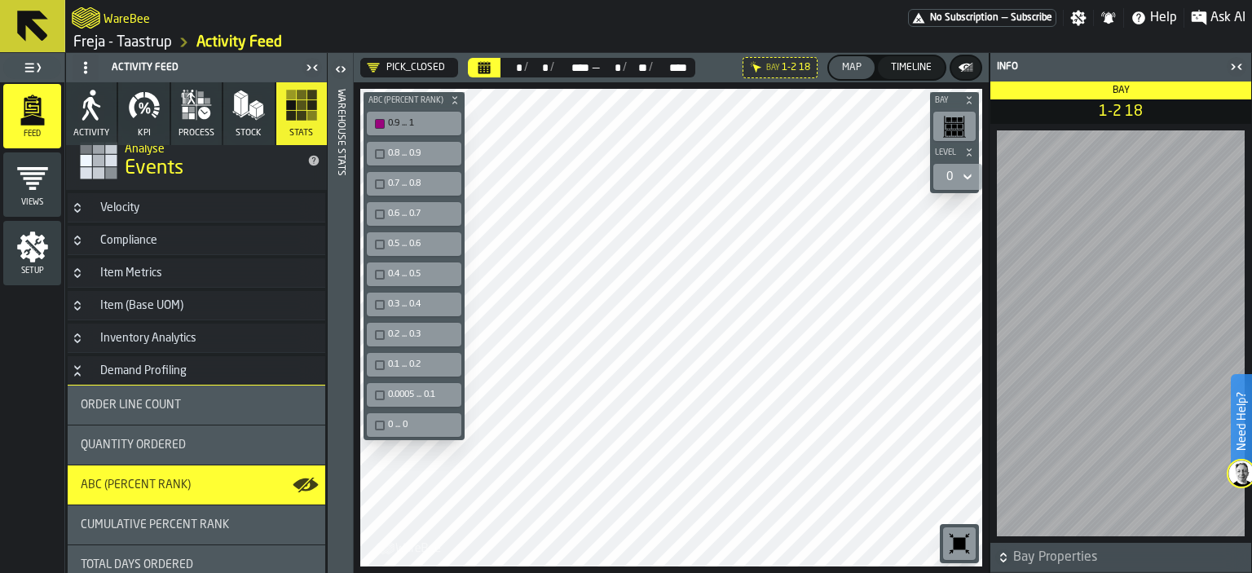
click at [1238, 63] on icon "button-toggle-Close me" at bounding box center [1236, 67] width 20 height 20
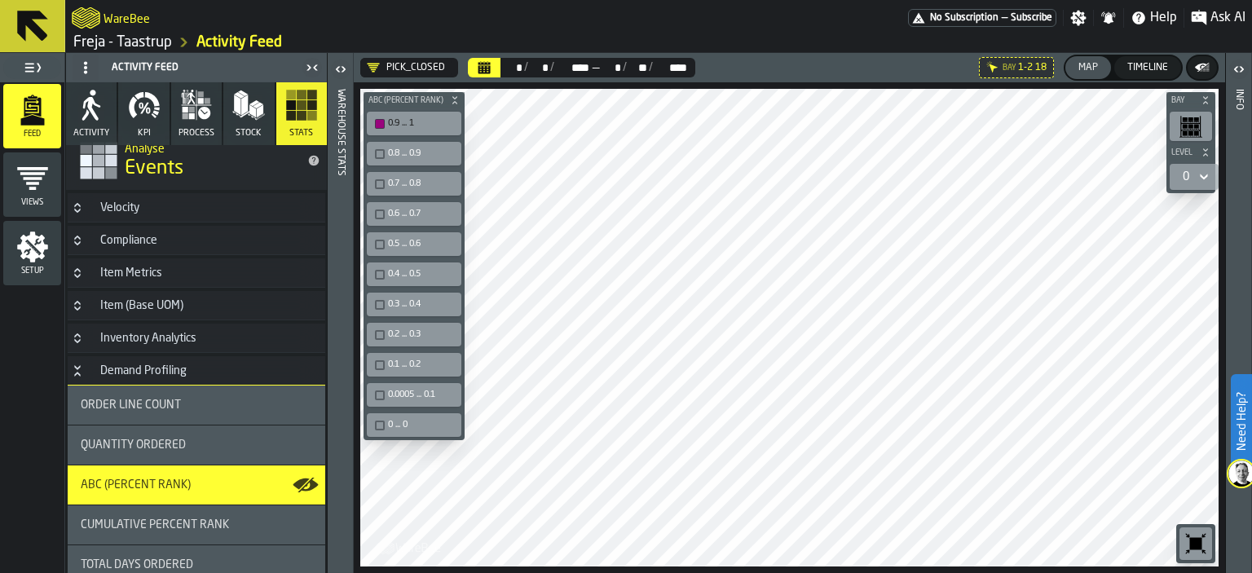
click at [0, 0] on icon at bounding box center [0, 0] width 0 height 0
click at [146, 106] on icon "button" at bounding box center [144, 105] width 33 height 33
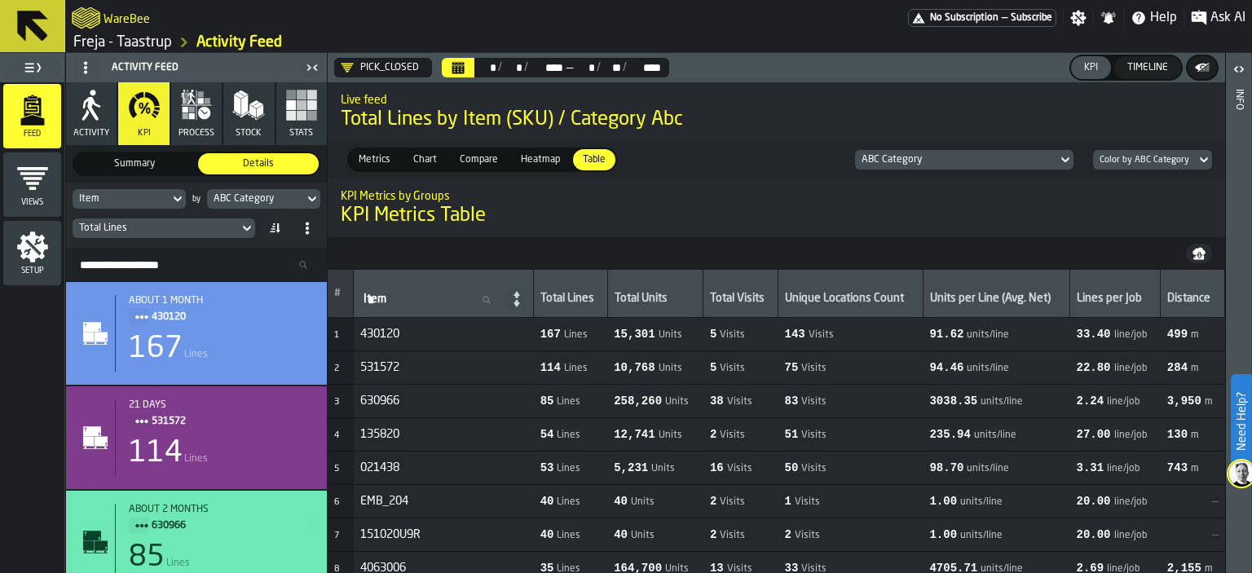
click at [269, 224] on icon at bounding box center [274, 228] width 13 height 13
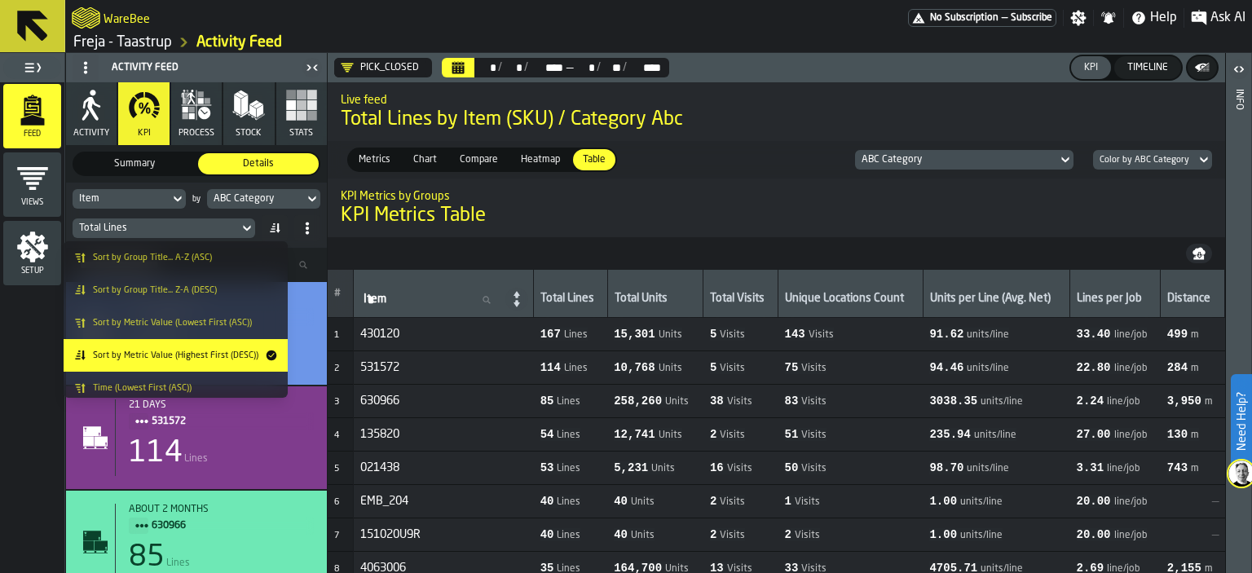
click at [269, 224] on icon at bounding box center [274, 228] width 13 height 13
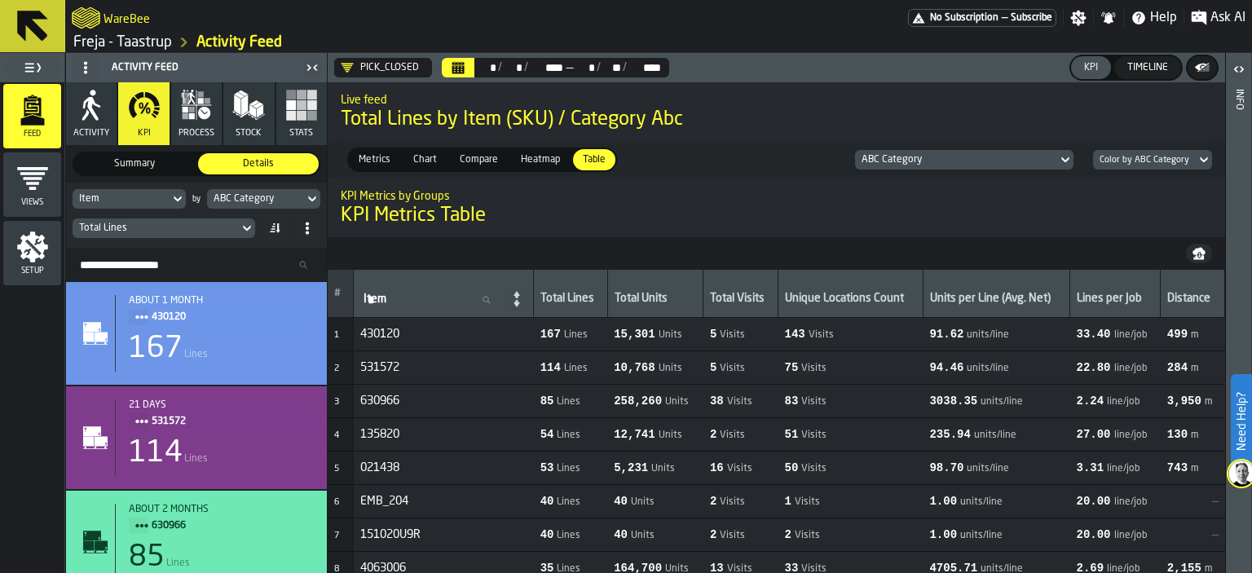
click at [305, 229] on icon at bounding box center [307, 228] width 13 height 13
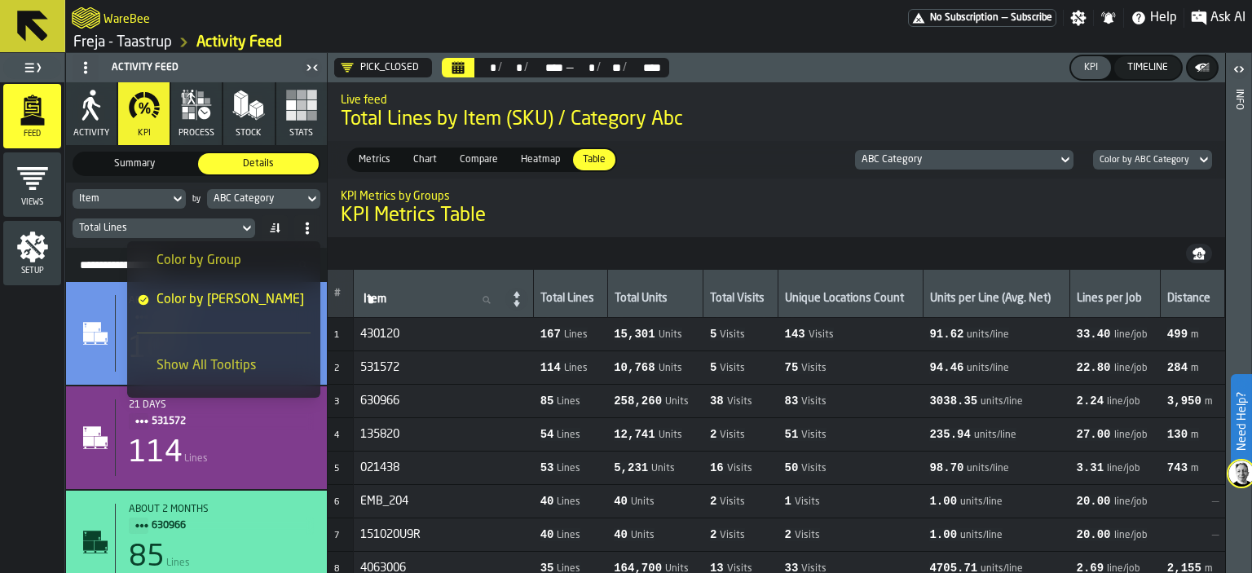
click at [305, 229] on icon at bounding box center [307, 228] width 13 height 13
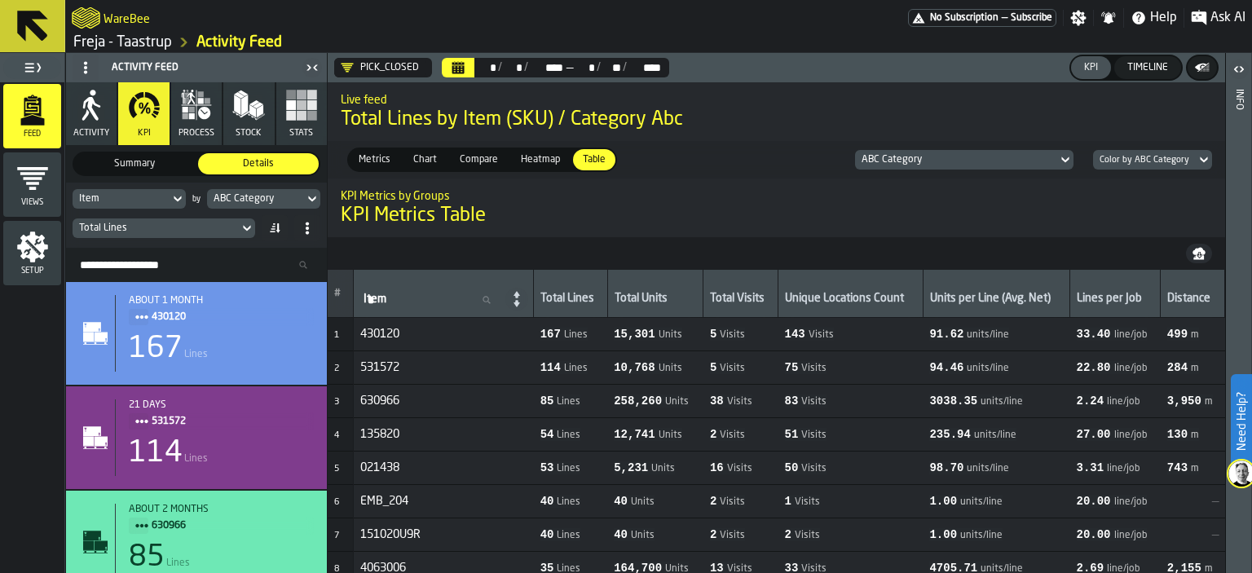
click at [277, 224] on icon at bounding box center [278, 228] width 4 height 10
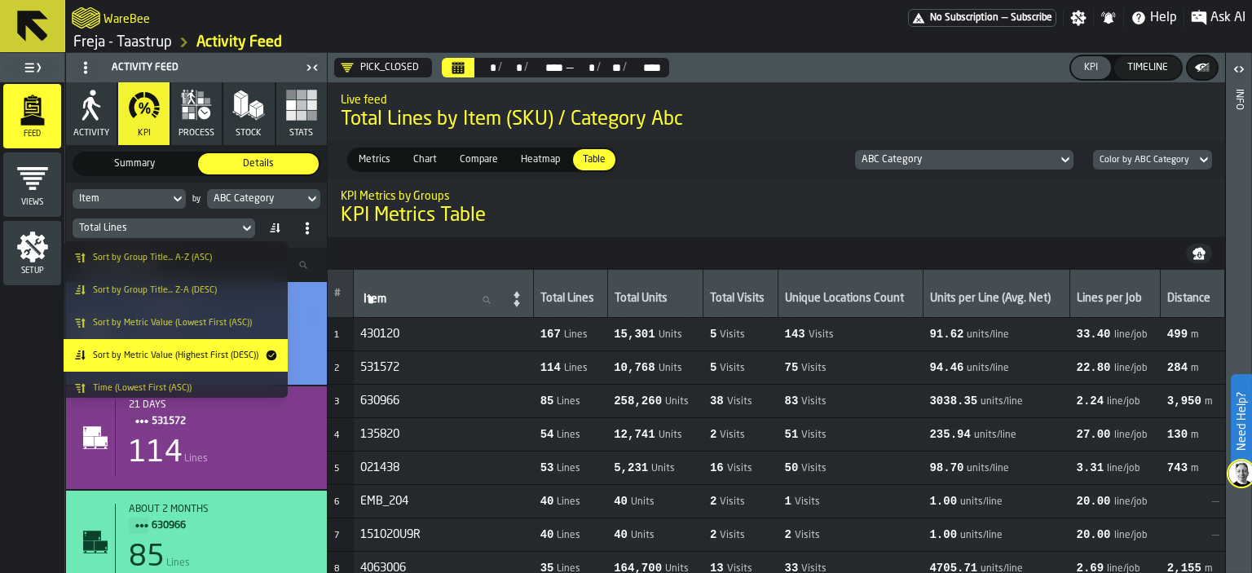
scroll to position [39, 0]
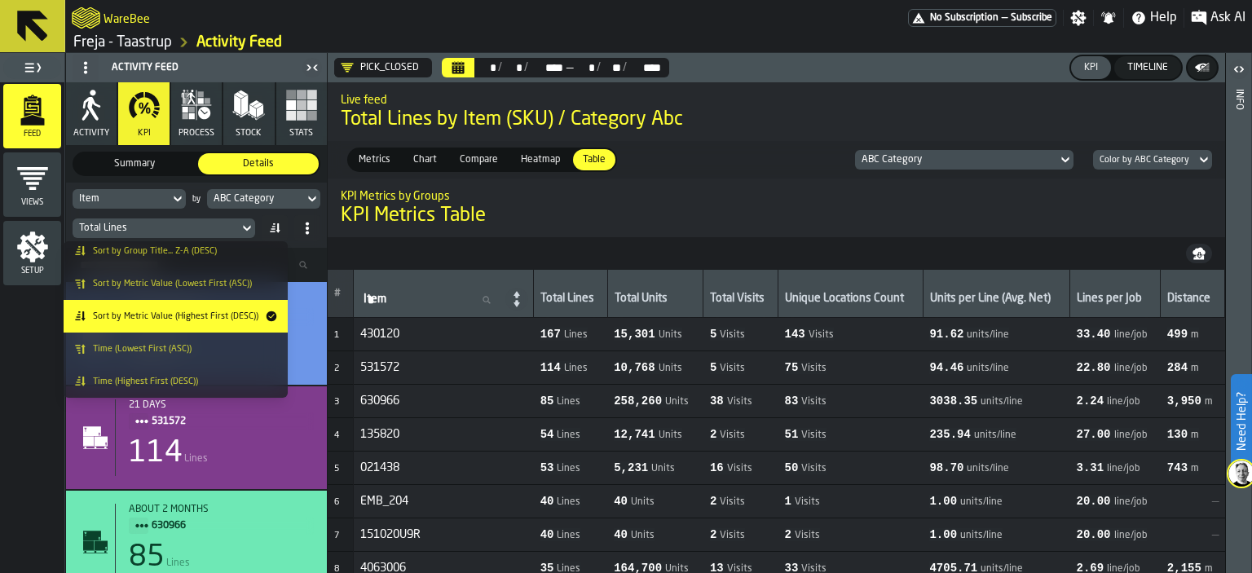
click at [232, 319] on span "Sort by Metric Value (Highest First (DESC))" at bounding box center [175, 316] width 165 height 11
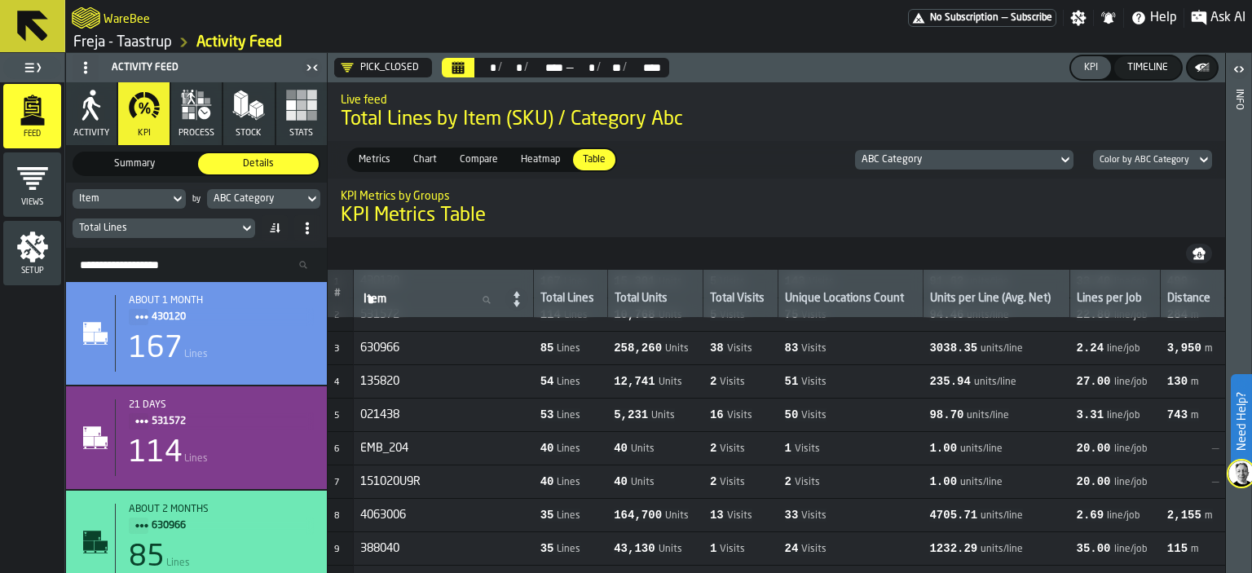
scroll to position [0, 0]
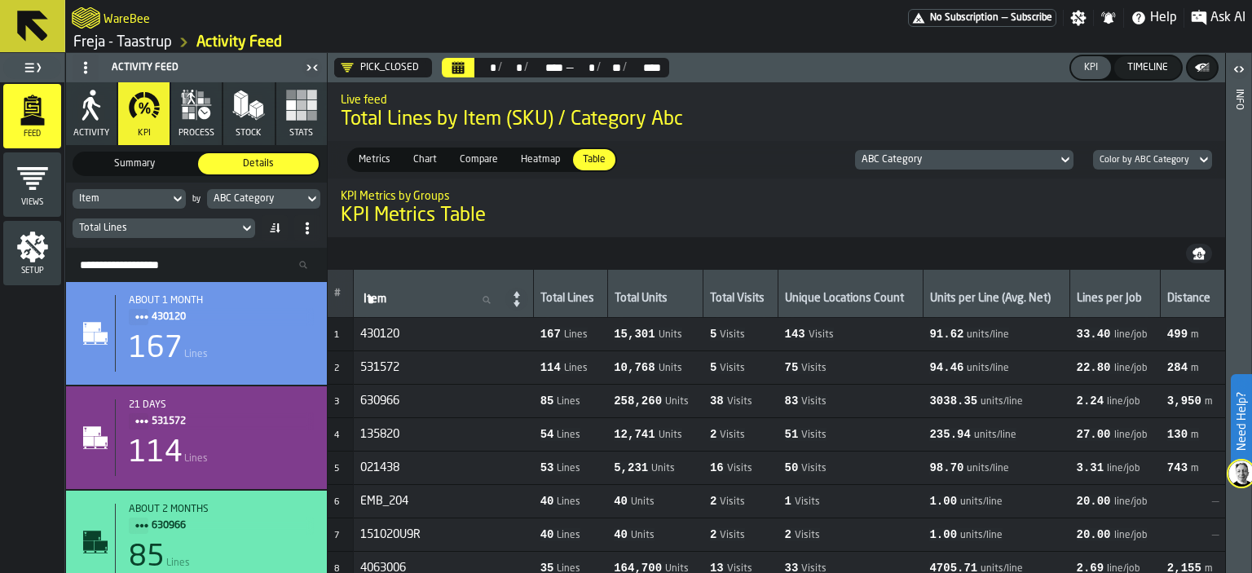
click at [530, 205] on h1 "KPI Metrics Table" at bounding box center [776, 216] width 871 height 26
click at [1066, 156] on icon at bounding box center [1065, 160] width 16 height 20
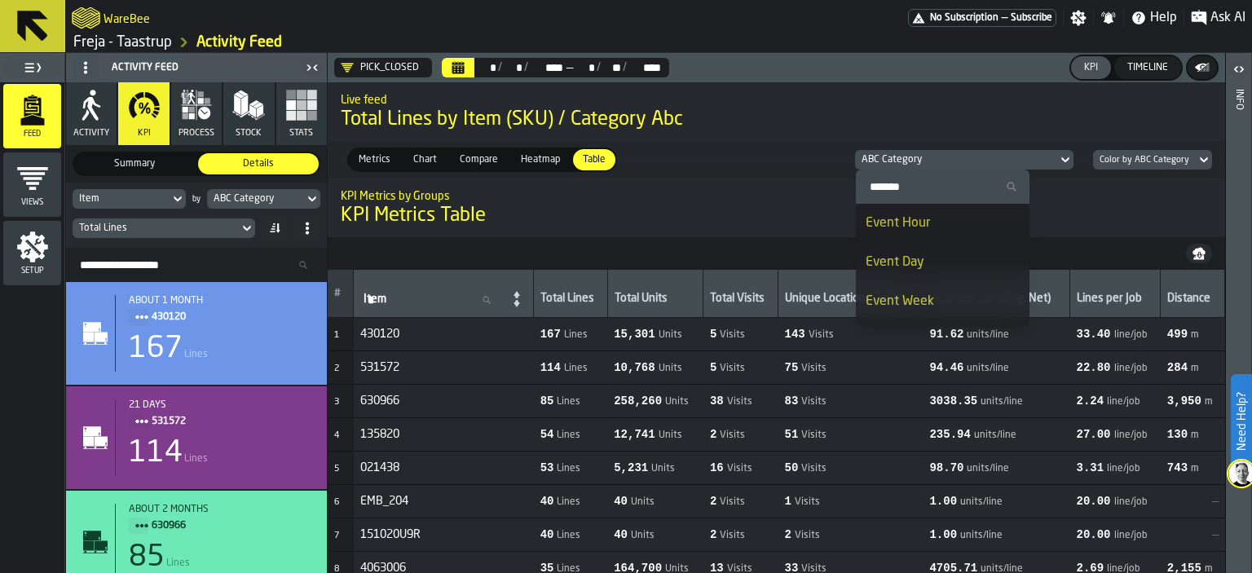
click at [1066, 156] on icon at bounding box center [1065, 160] width 16 height 20
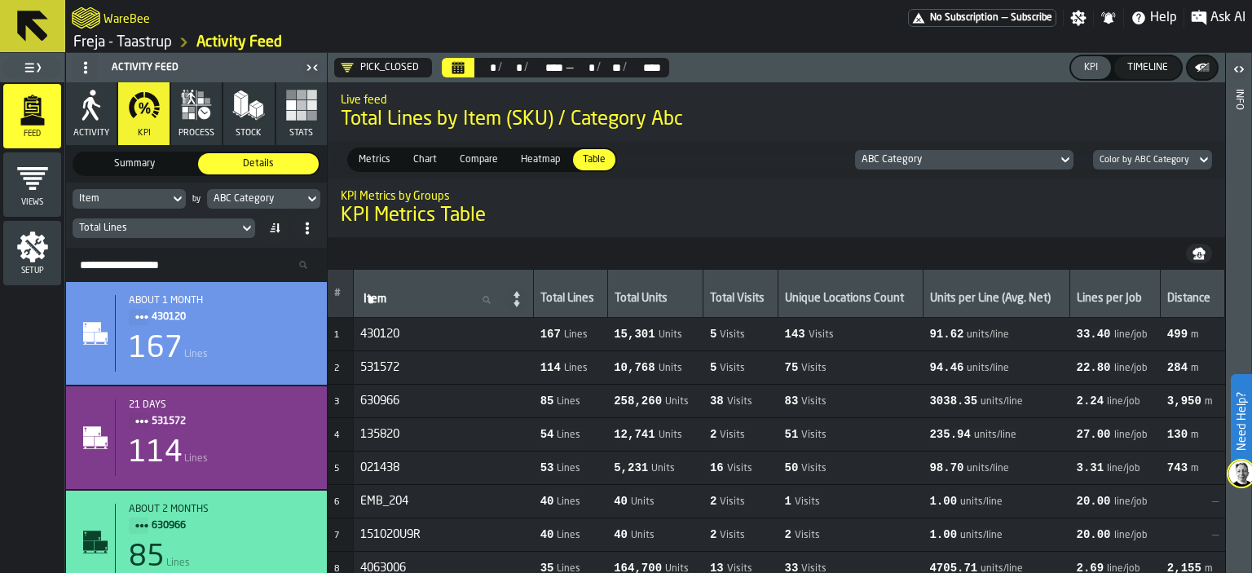
click at [1200, 254] on icon "button-" at bounding box center [1198, 253] width 13 height 13
click at [459, 65] on icon "Calendar" at bounding box center [458, 69] width 12 height 8
